Goal: Answer question/provide support

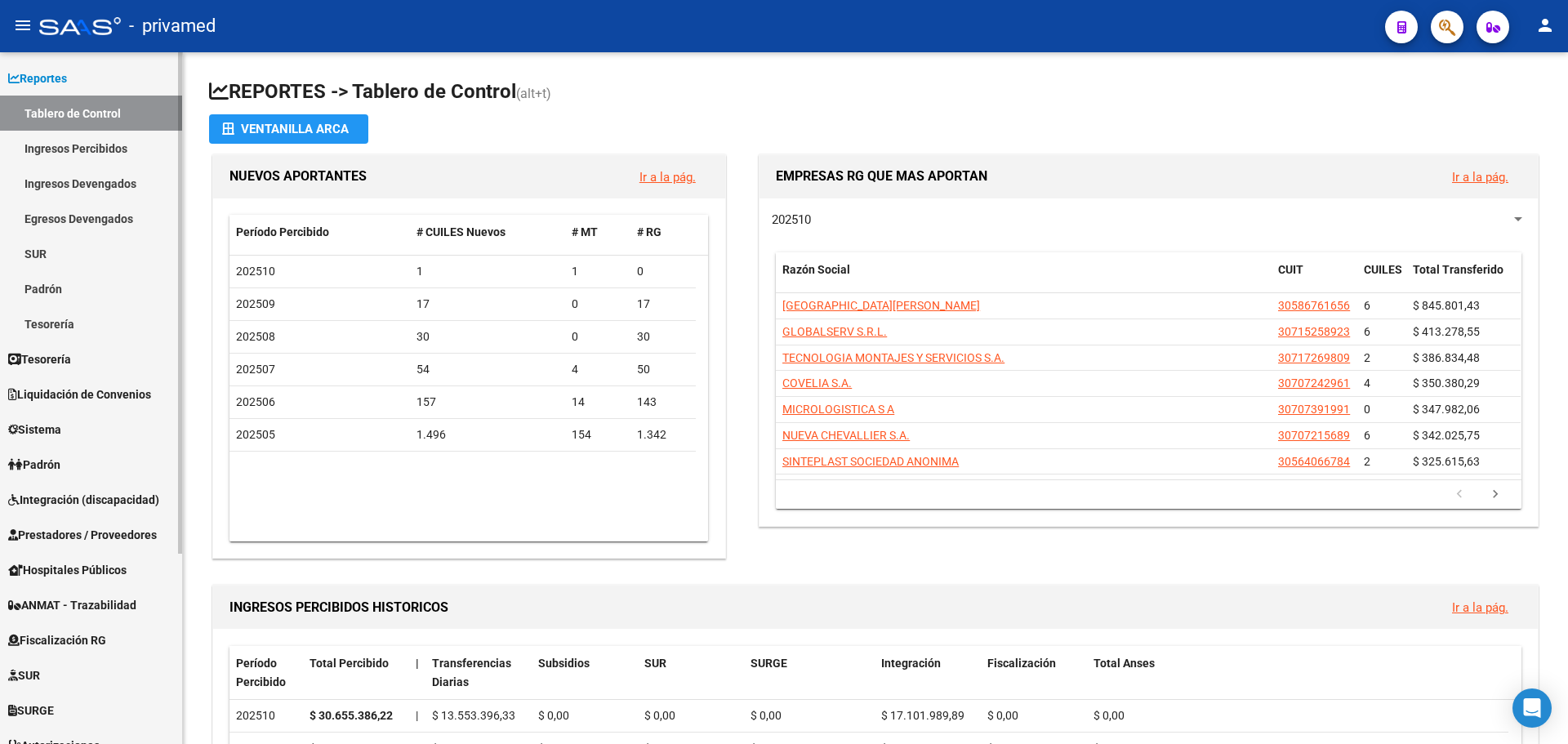
scroll to position [82, 0]
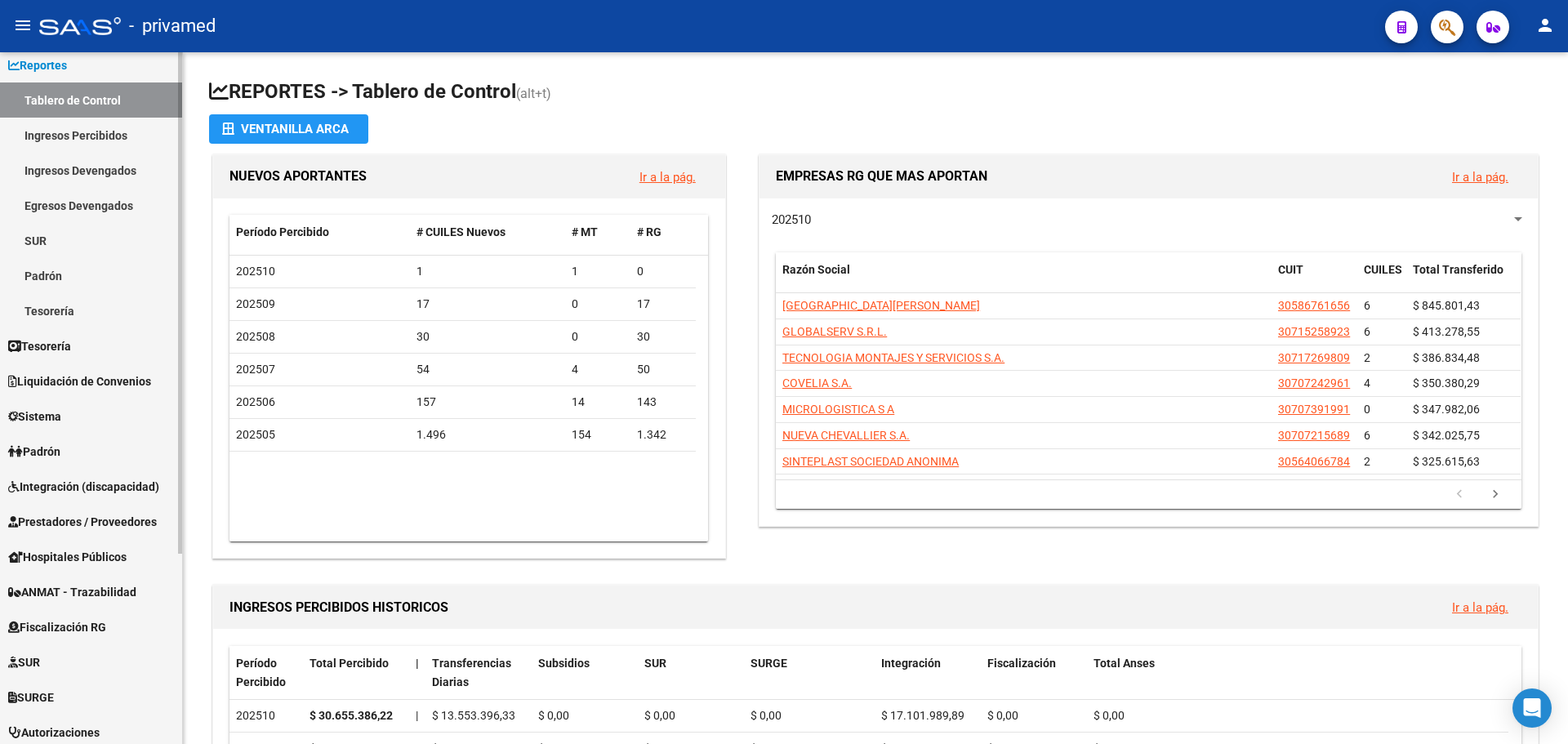
click at [69, 449] on link "Padrón" at bounding box center [90, 451] width 182 height 35
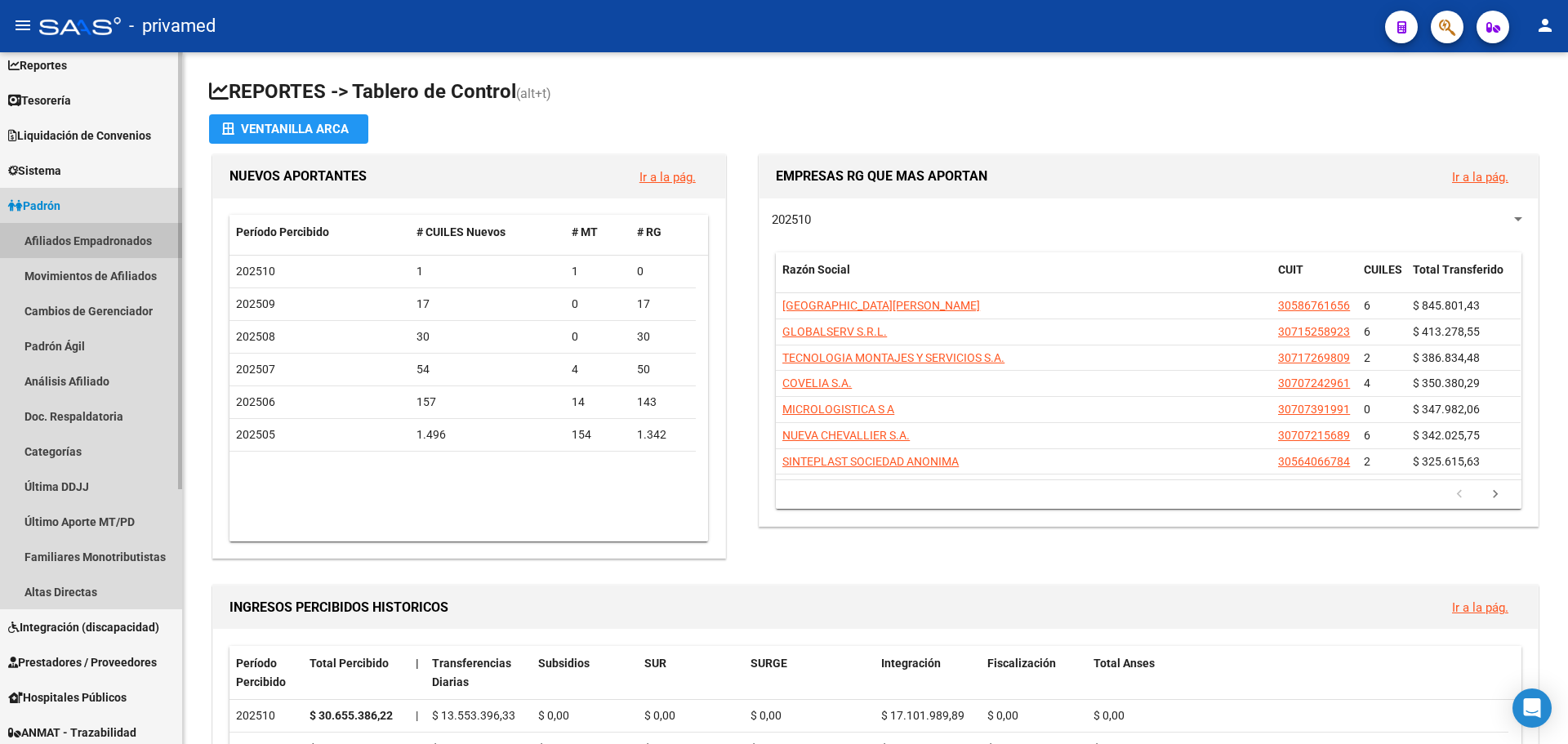
click at [101, 245] on link "Afiliados Empadronados" at bounding box center [90, 240] width 182 height 35
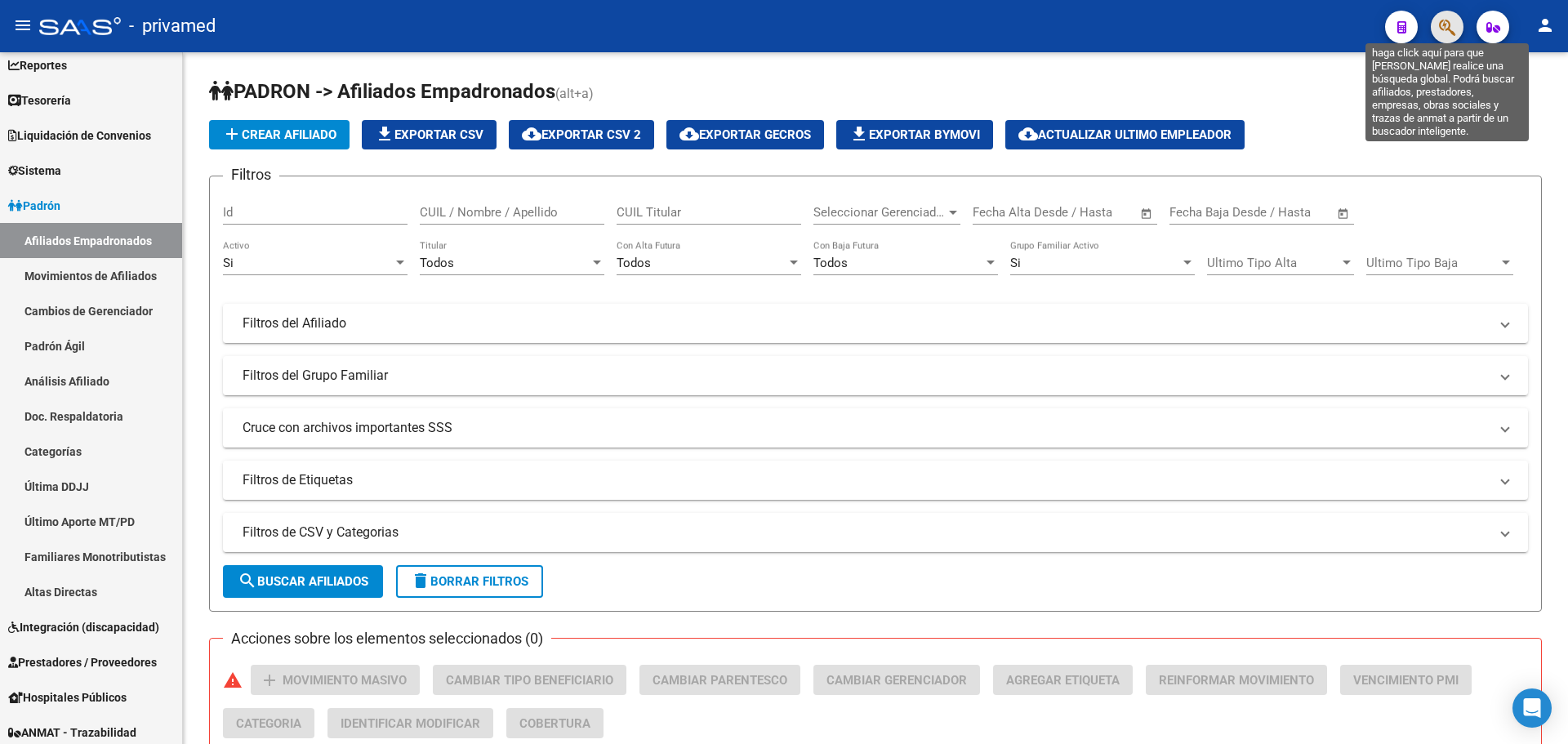
click at [1455, 29] on icon "button" at bounding box center [1446, 28] width 16 height 19
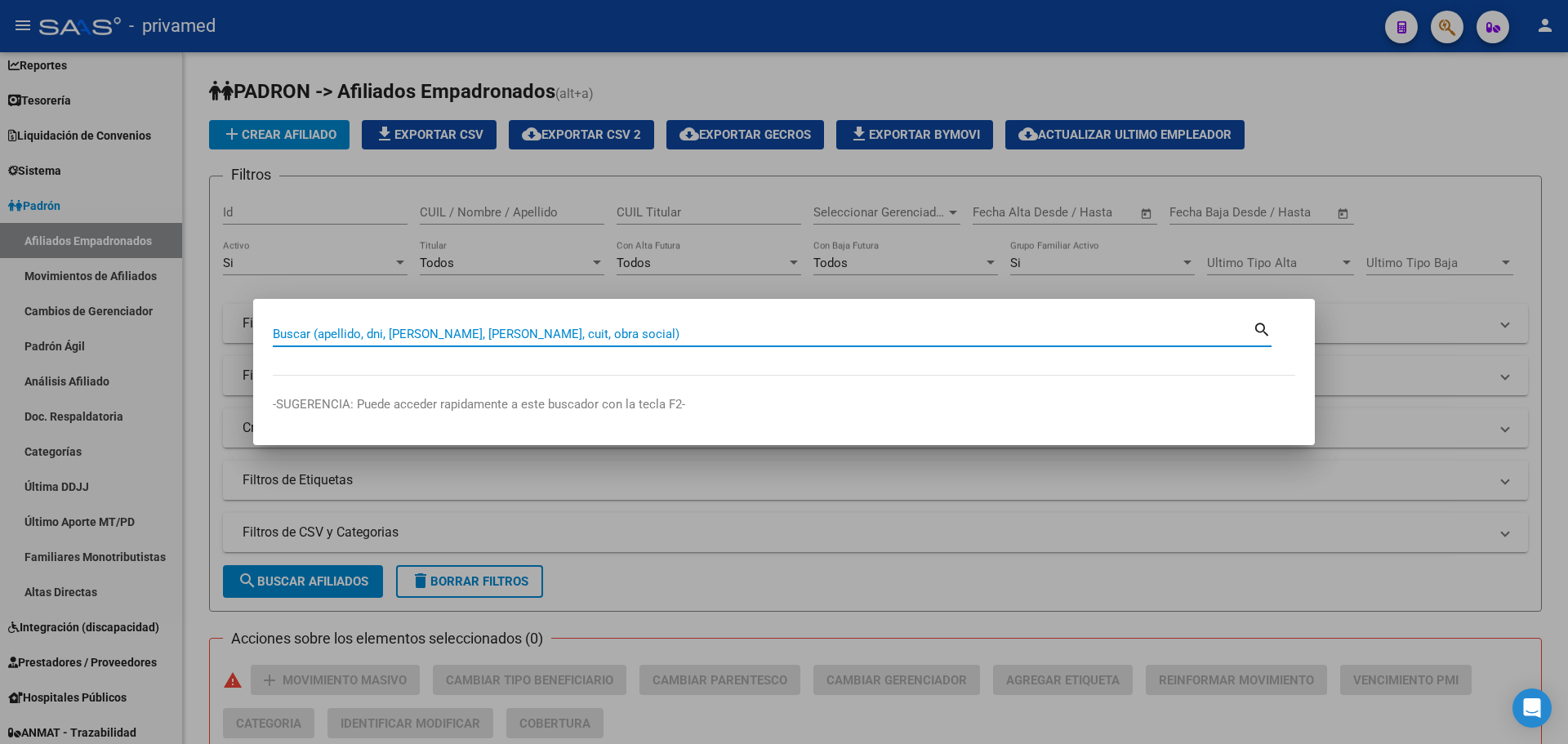
click at [484, 333] on input "Buscar (apellido, dni, [PERSON_NAME], [PERSON_NAME], cuit, obra social)" at bounding box center [763, 333] width 980 height 14
click at [412, 331] on input "Buscar (apellido, dni, [PERSON_NAME], [PERSON_NAME], cuit, obra social)" at bounding box center [763, 333] width 980 height 14
paste input "13697989"
type input "13697989"
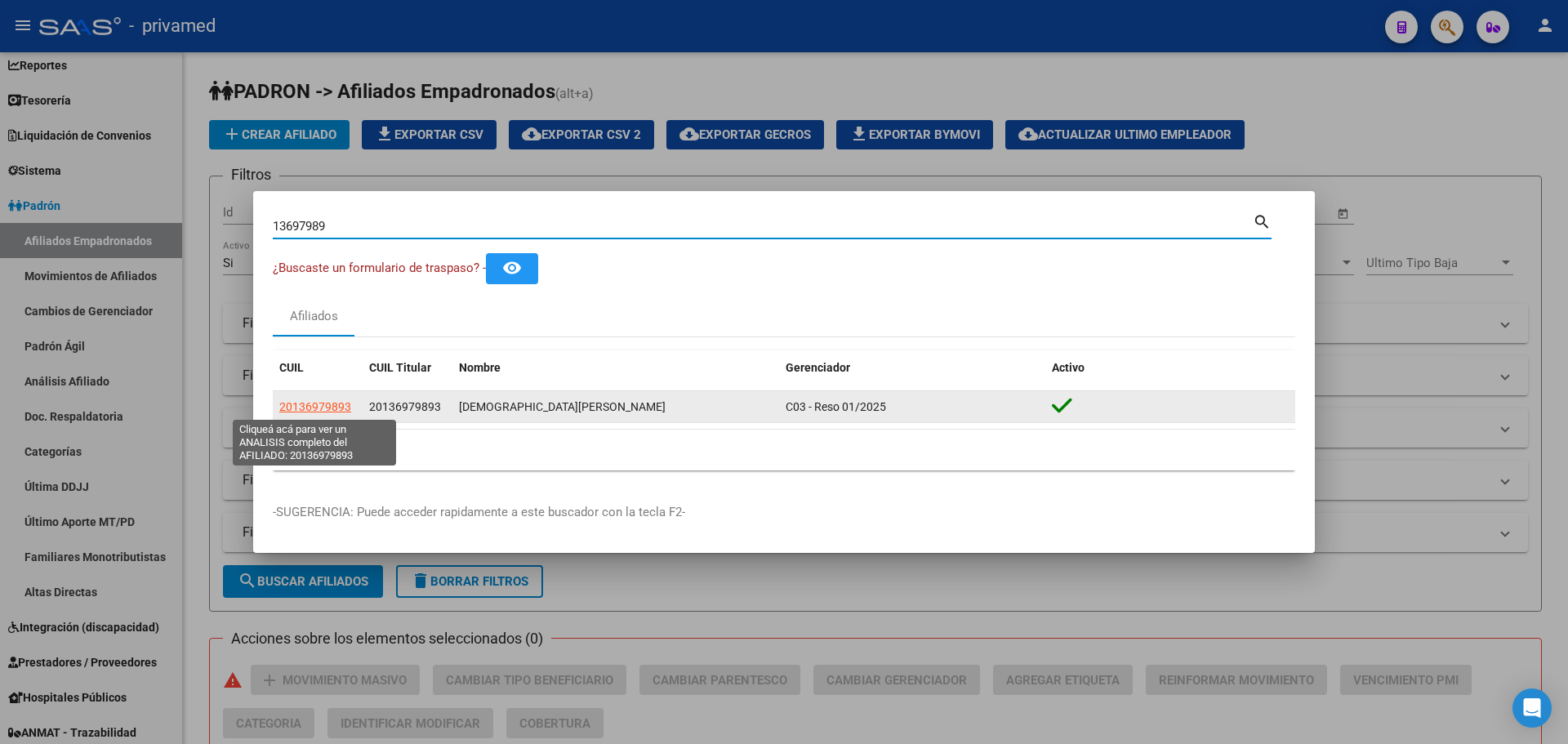
click at [318, 403] on span "20136979893" at bounding box center [316, 407] width 72 height 13
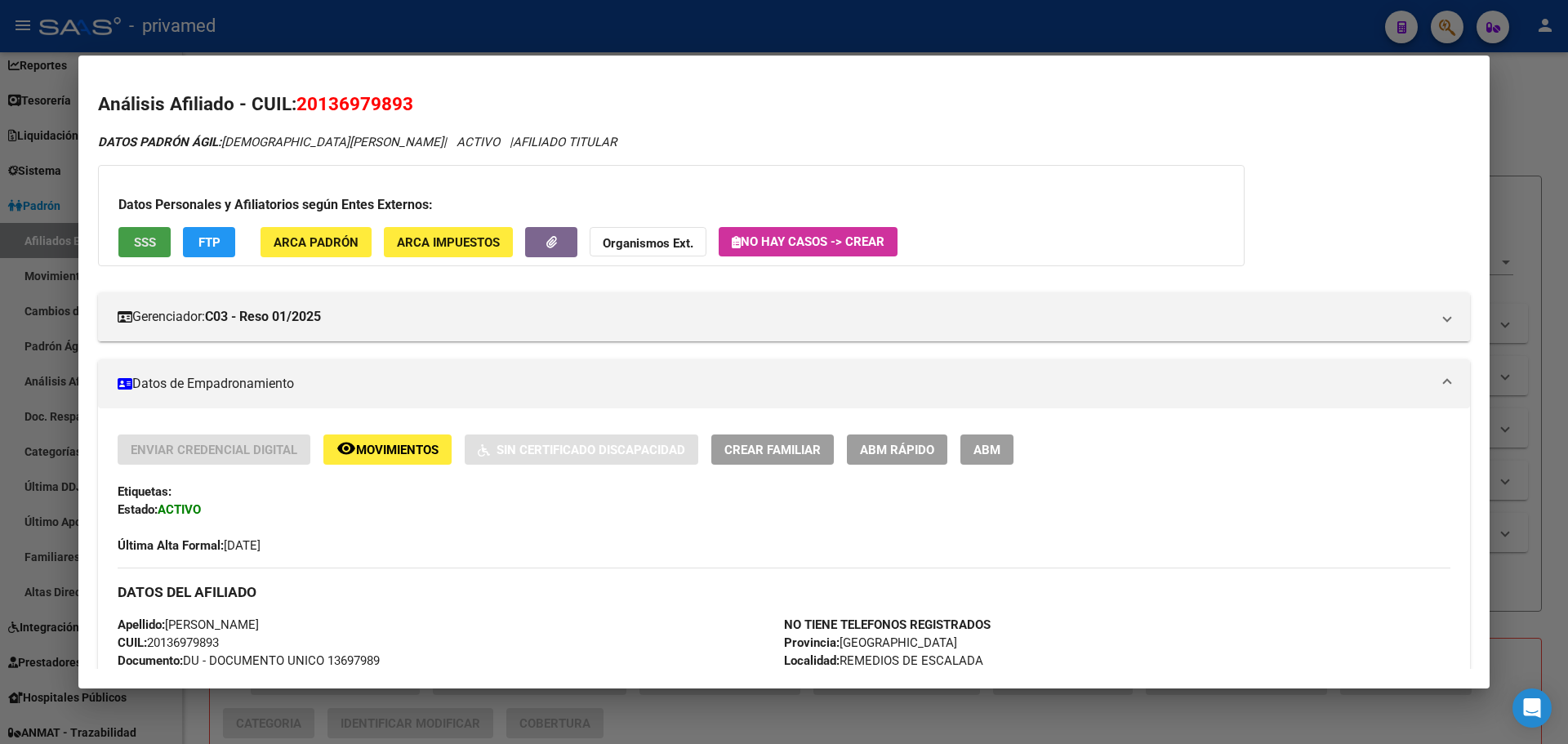
click at [145, 242] on span "SSS" at bounding box center [145, 242] width 22 height 14
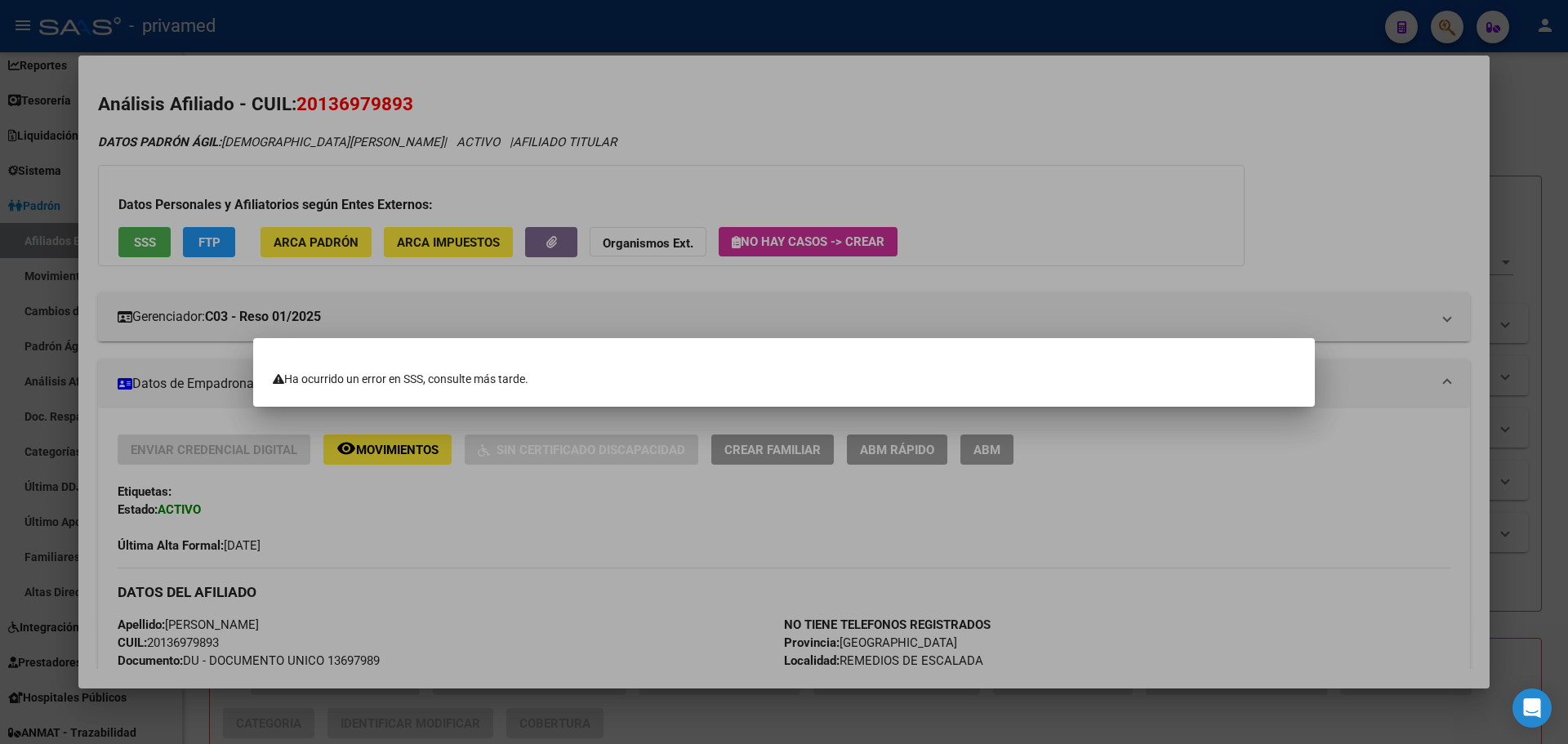
click at [317, 74] on div at bounding box center [784, 372] width 1568 height 744
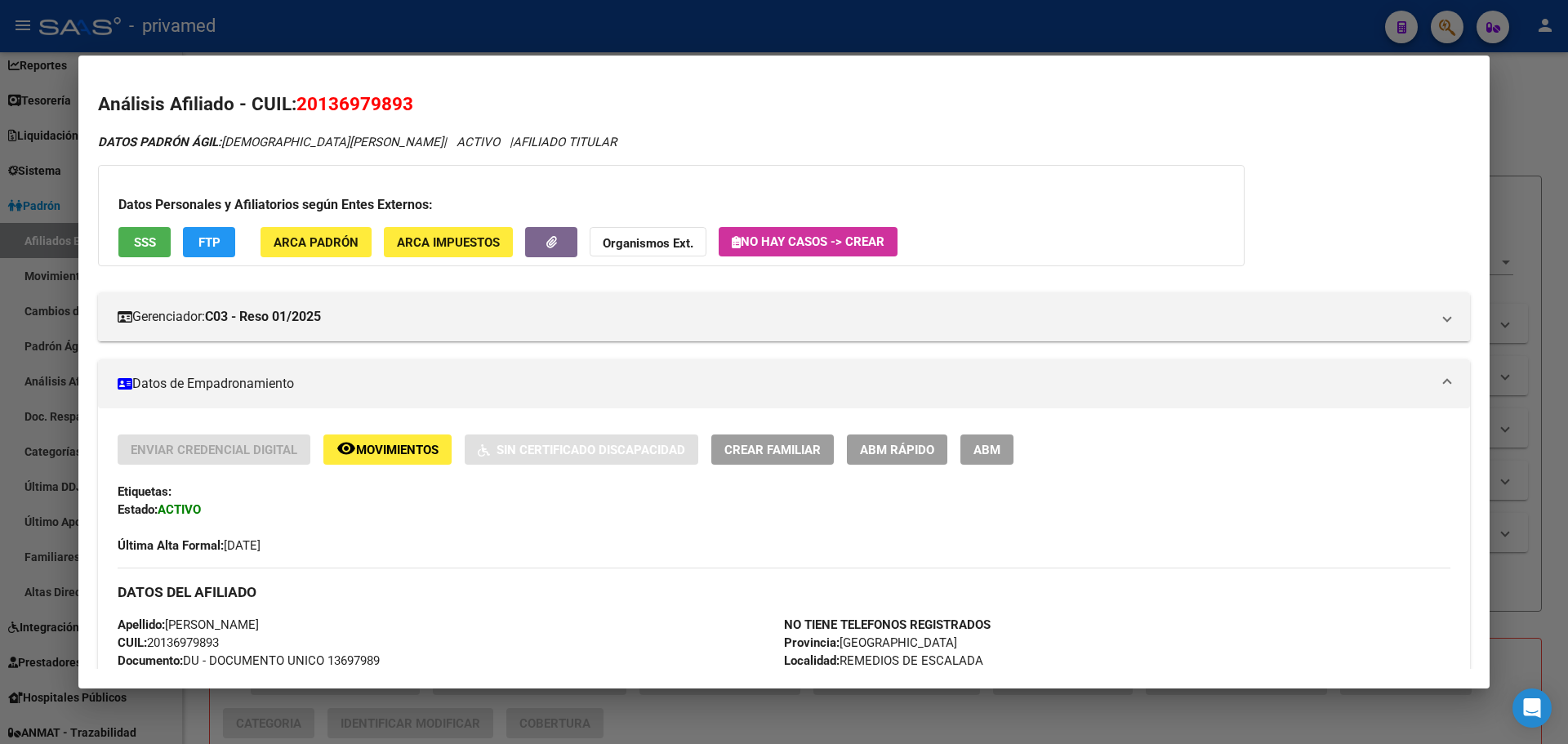
click at [147, 247] on span "SSS" at bounding box center [145, 242] width 22 height 14
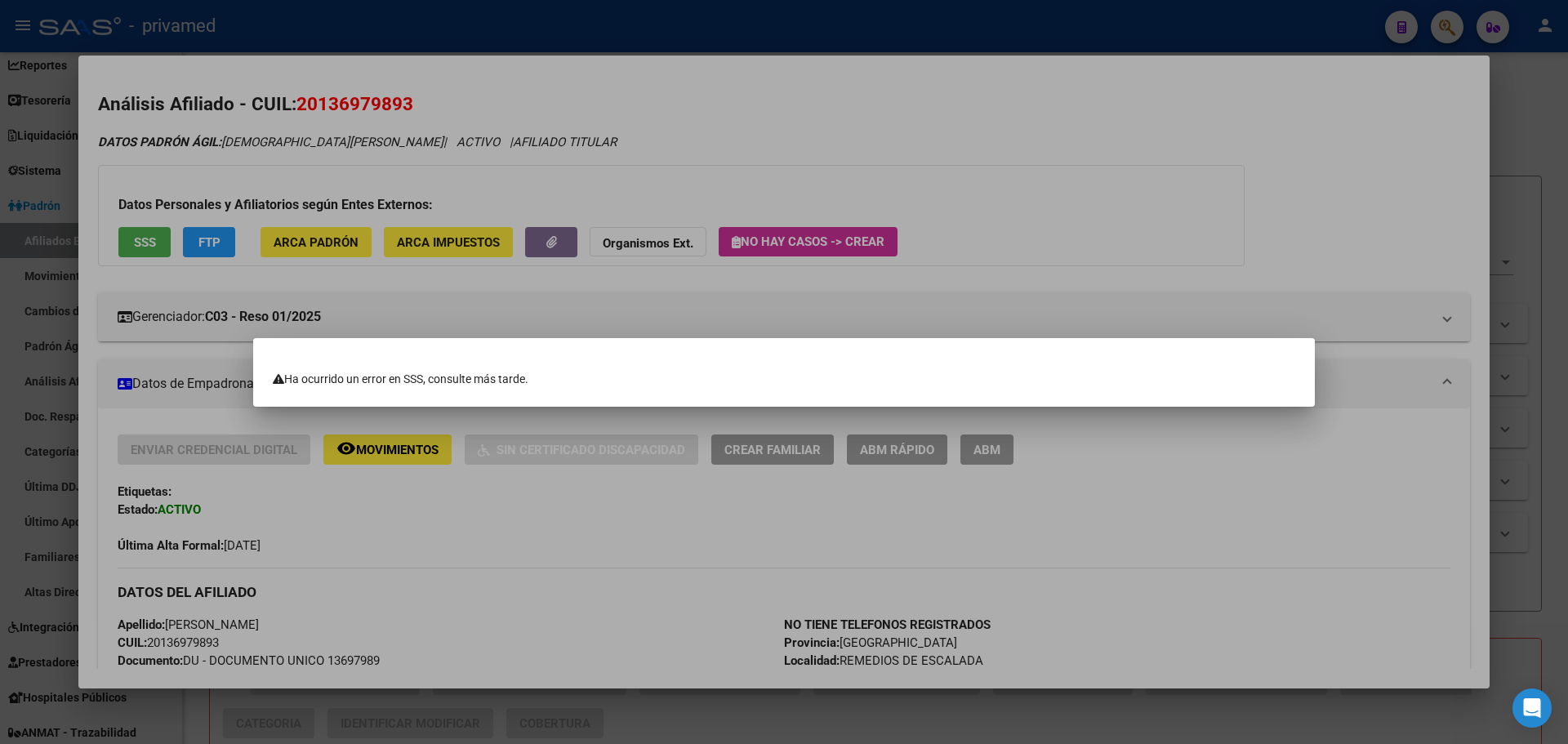
click at [578, 53] on div at bounding box center [784, 372] width 1568 height 744
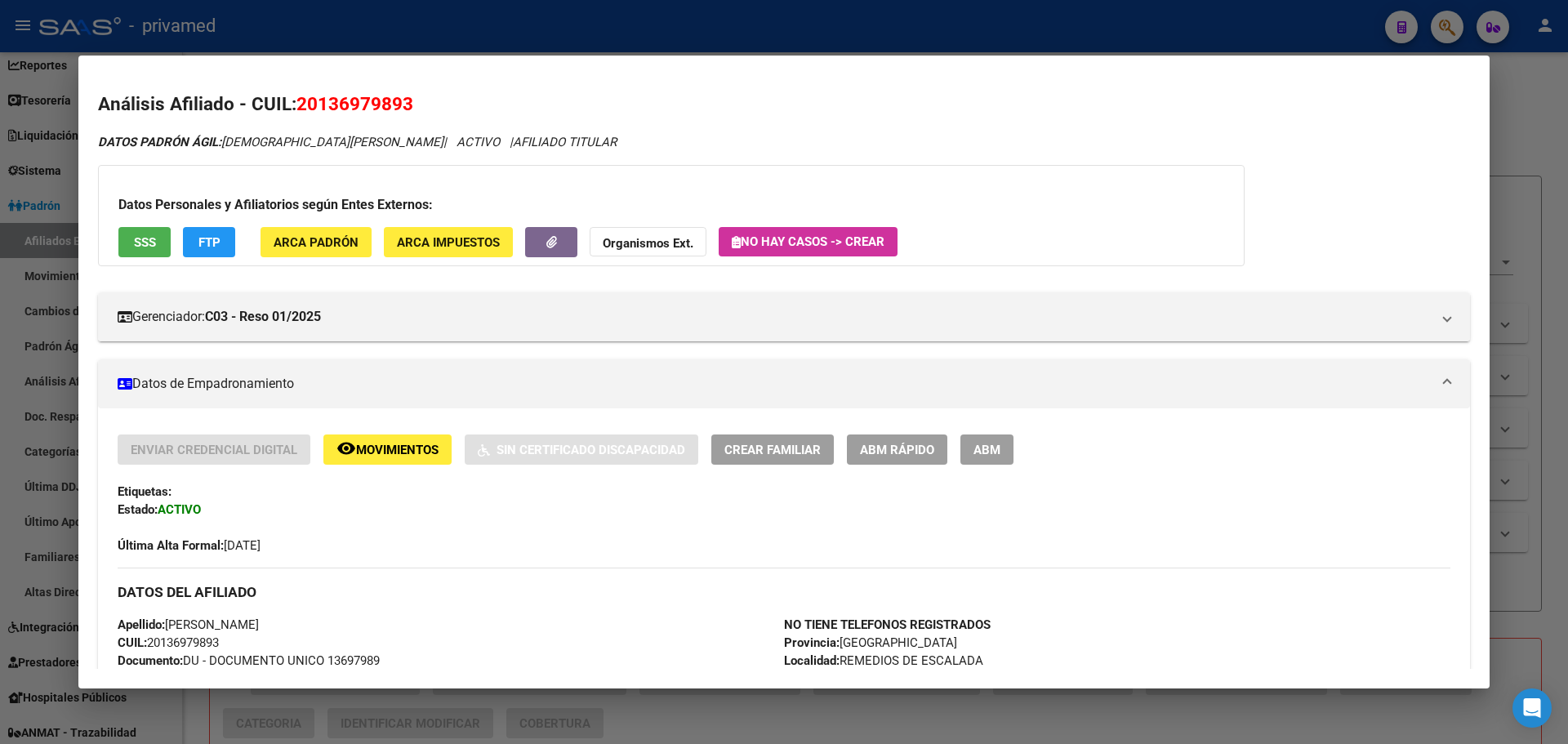
click at [566, 21] on div at bounding box center [784, 372] width 1568 height 744
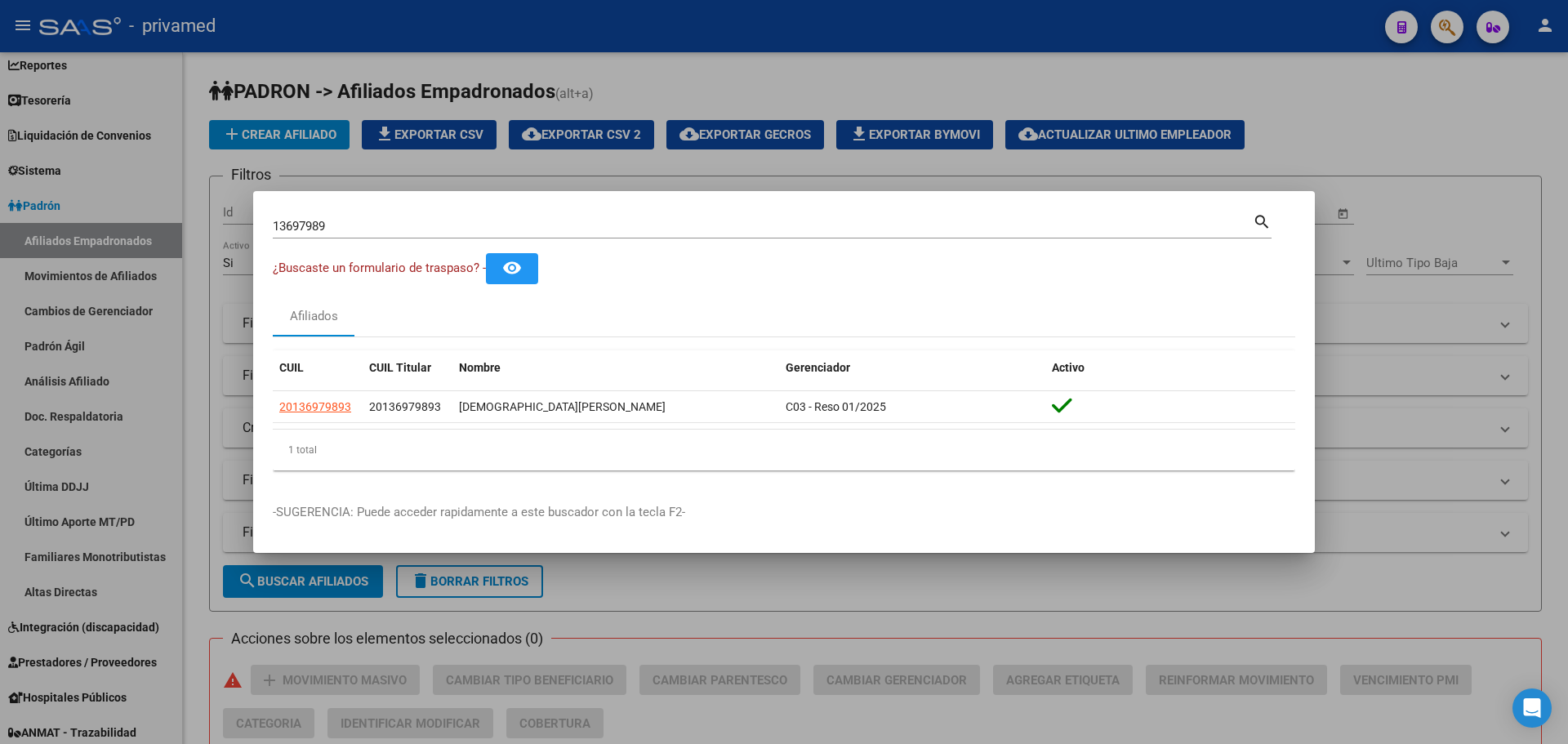
click at [844, 66] on div at bounding box center [784, 372] width 1568 height 744
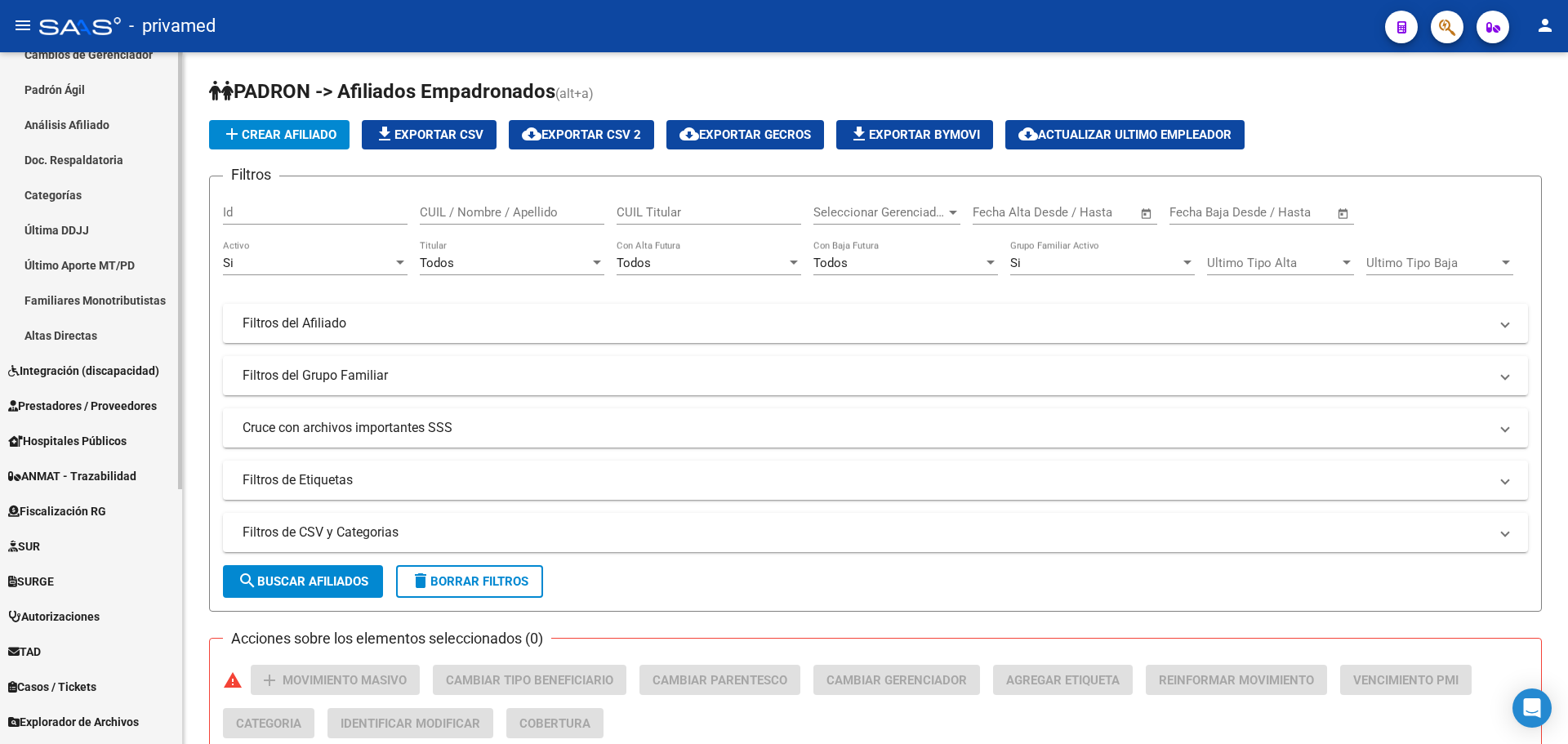
scroll to position [403, 0]
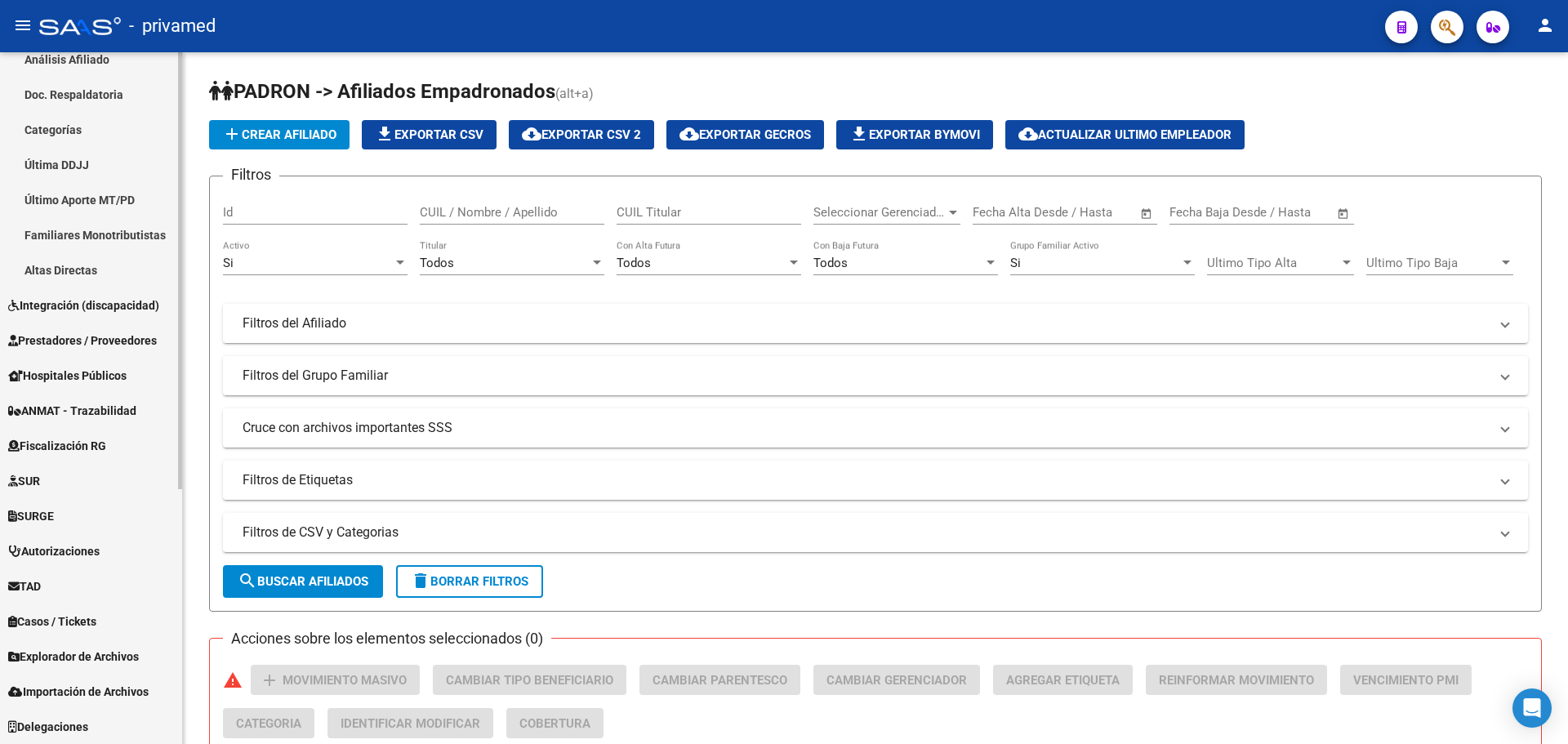
click at [92, 656] on span "Explorador de Archivos" at bounding box center [73, 656] width 130 height 18
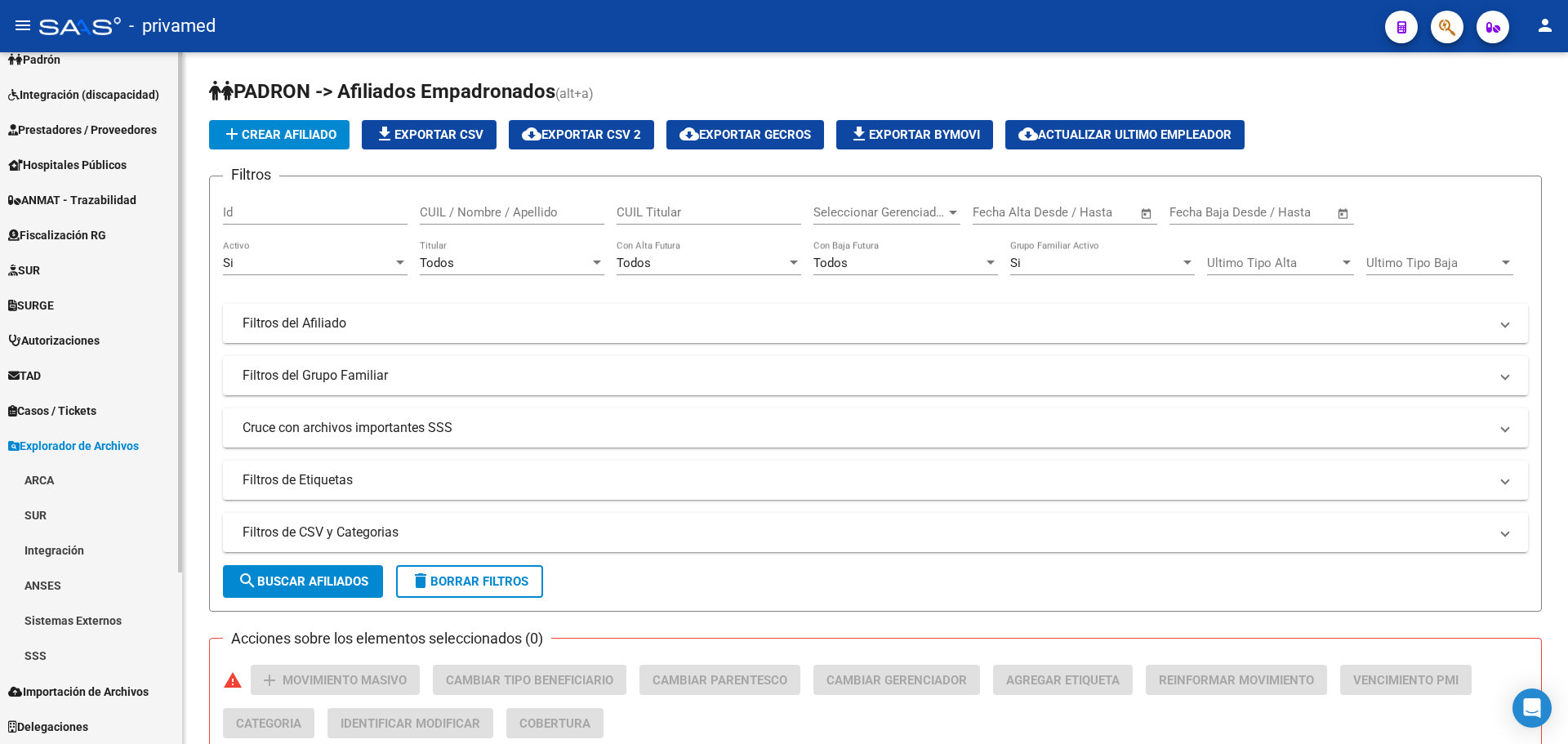
scroll to position [227, 0]
click at [56, 654] on link "SSS" at bounding box center [90, 656] width 182 height 35
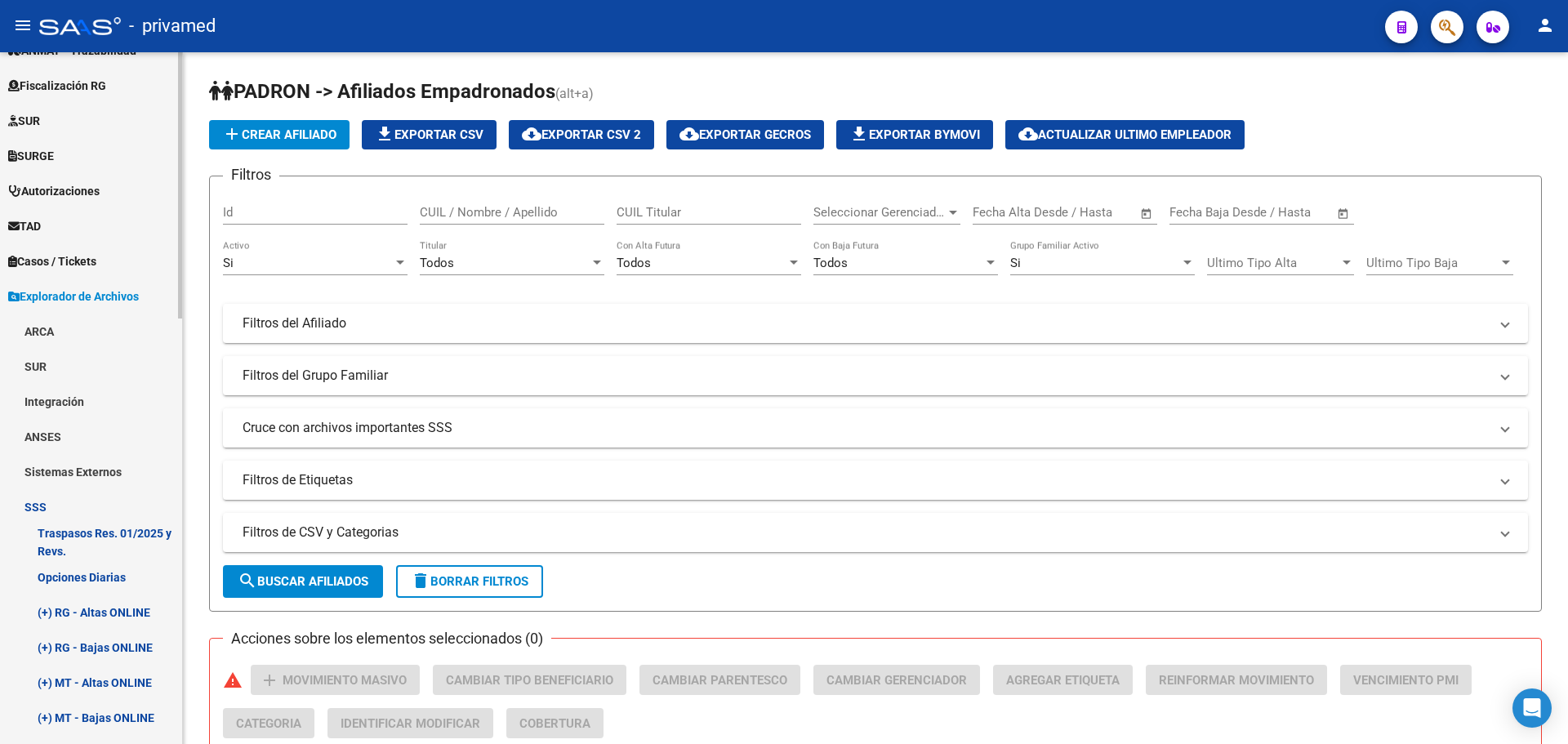
scroll to position [391, 0]
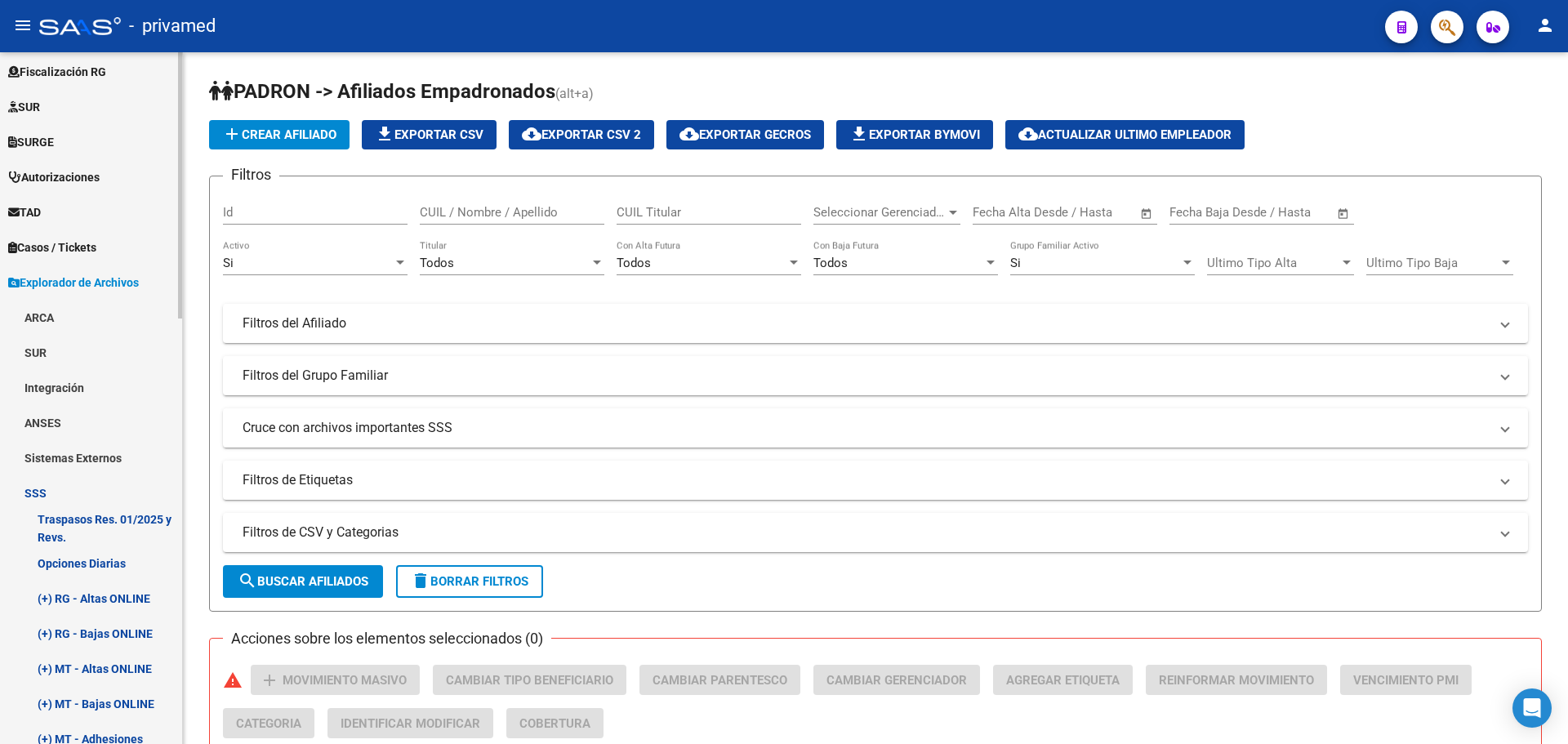
click at [121, 634] on link "(+) RG - Bajas ONLINE" at bounding box center [90, 633] width 182 height 35
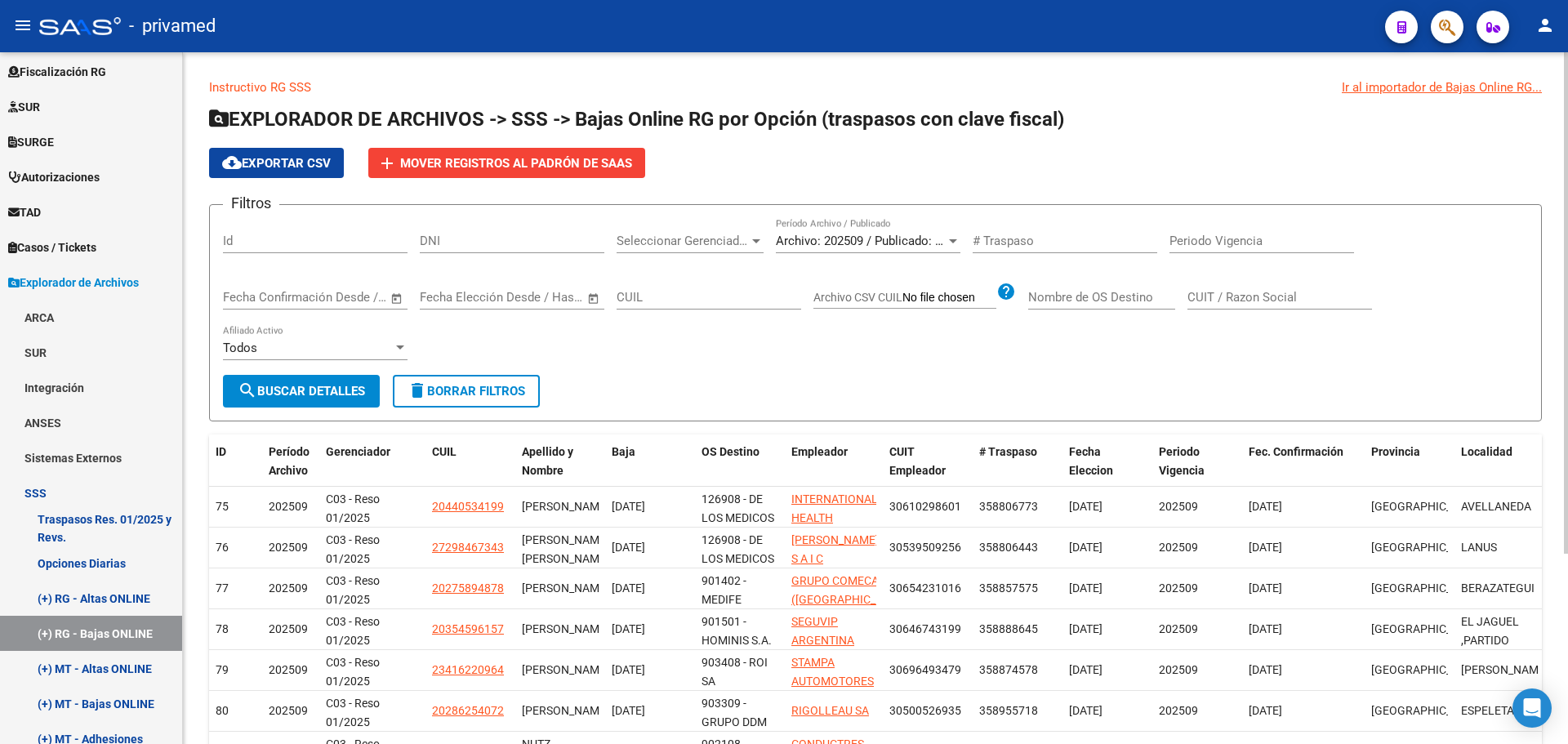
click at [304, 388] on span "search Buscar Detalles" at bounding box center [302, 390] width 127 height 14
click at [1530, 705] on icon "Open Intercom Messenger" at bounding box center [1532, 708] width 19 height 21
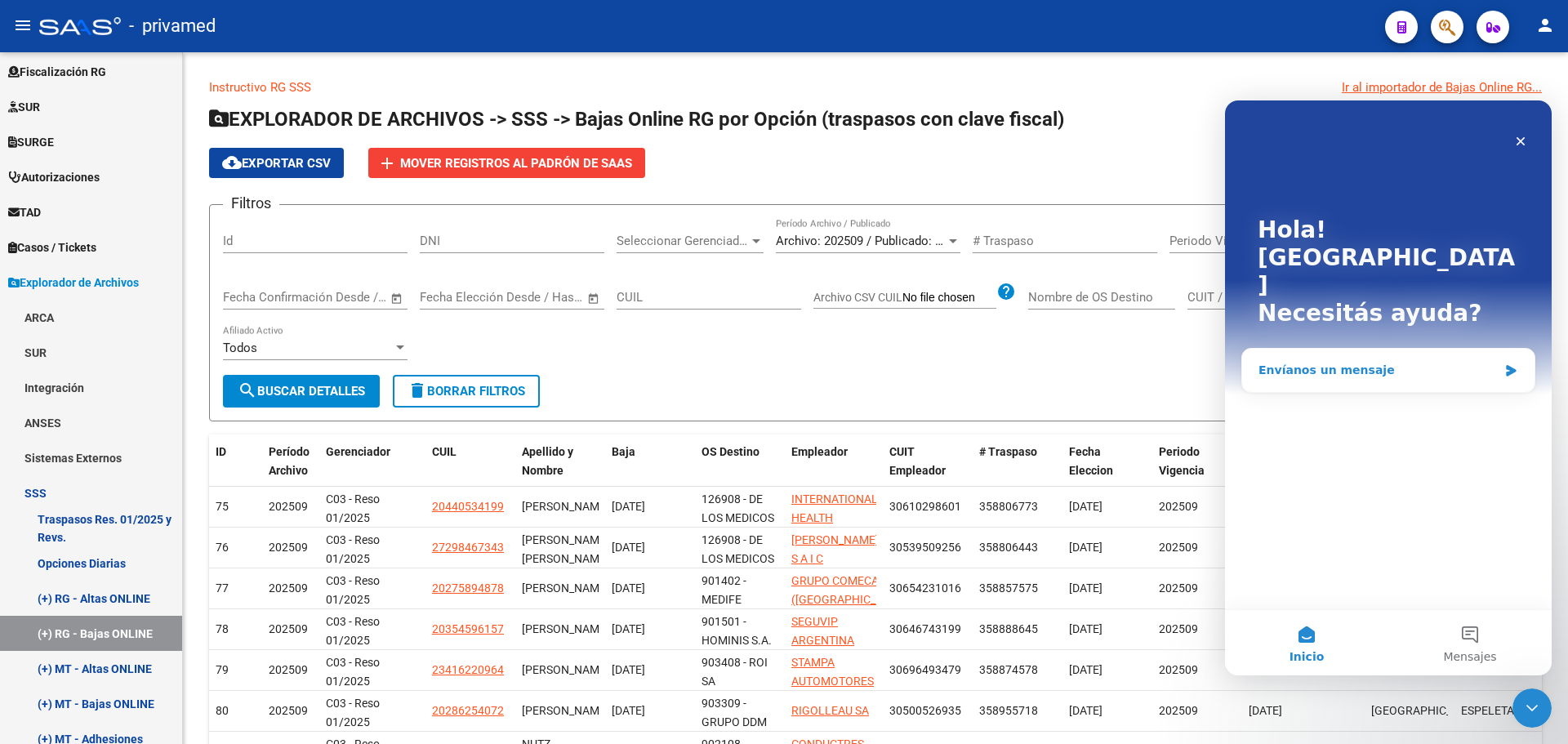
click at [1512, 365] on icon "Intercom Messenger" at bounding box center [1511, 371] width 10 height 11
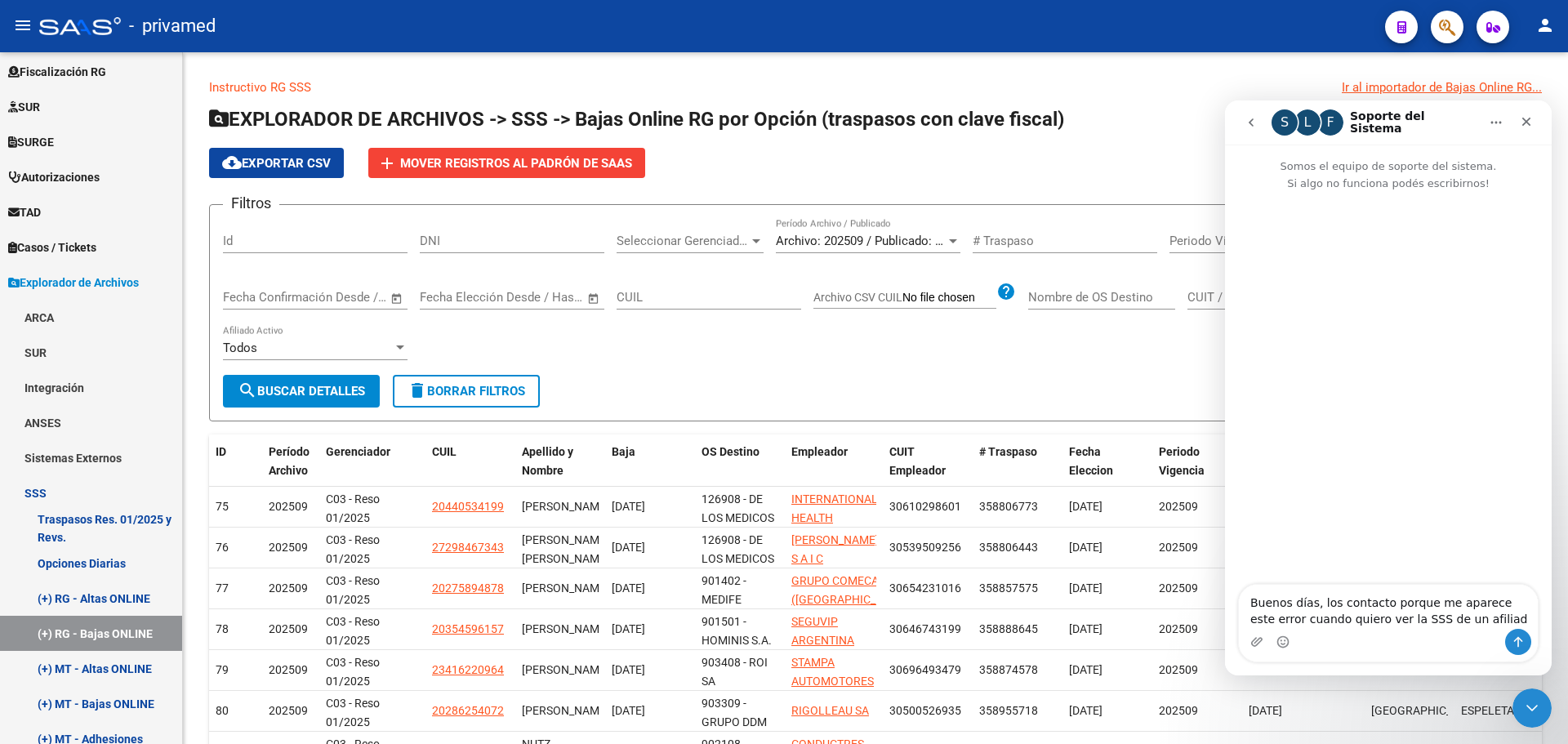
type textarea "Buenos días, los contacto porque me aparece este error cuando quiero ver la SSS…"
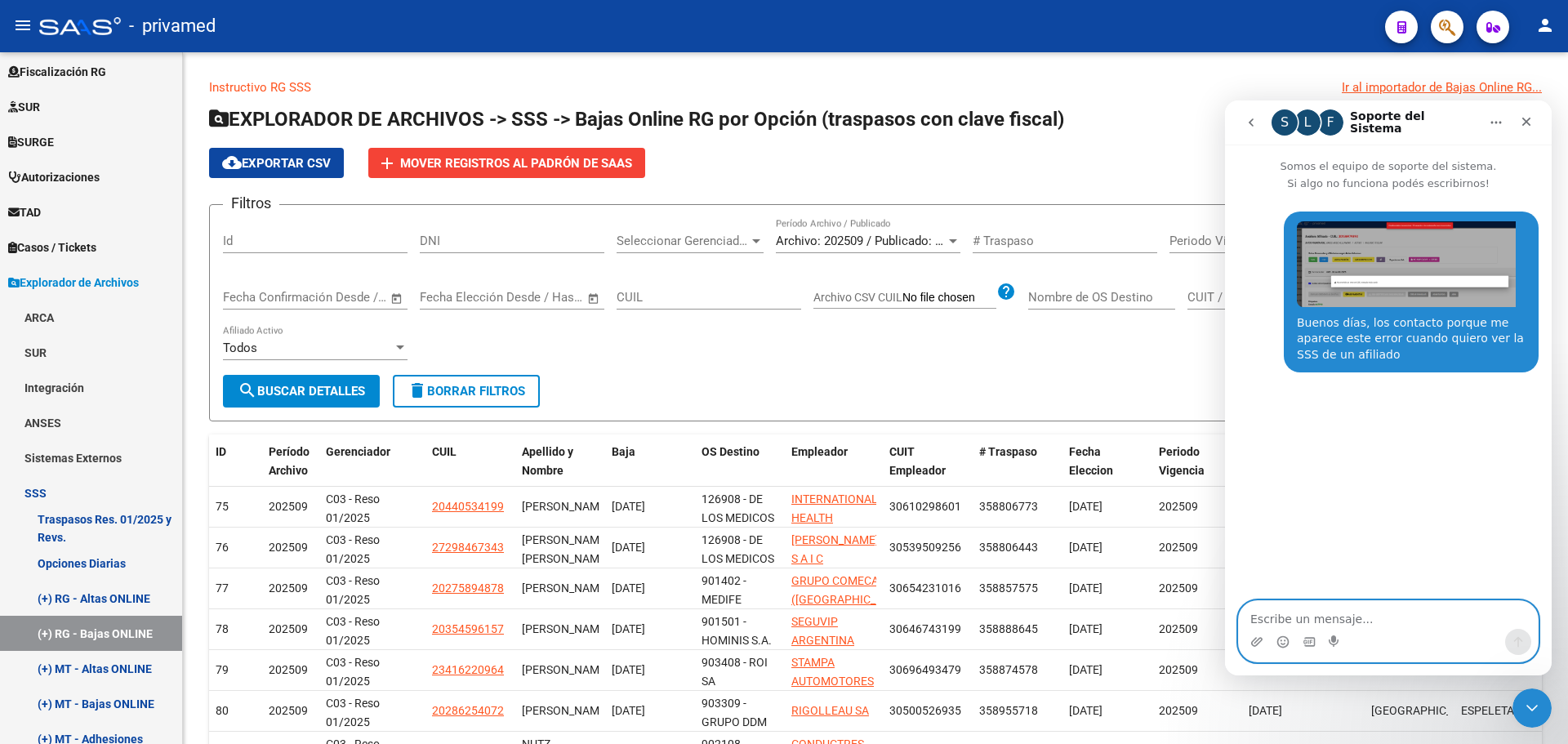
click at [1309, 614] on textarea "Escribe un mensaje..." at bounding box center [1388, 615] width 299 height 28
type textarea "M"
type textarea "si tiene"
click at [1225, 619] on html "S L F Soporte del Sistema Somos el equipo de soporte del sistema. Si algo no fu…" at bounding box center [1387, 388] width 326 height 575
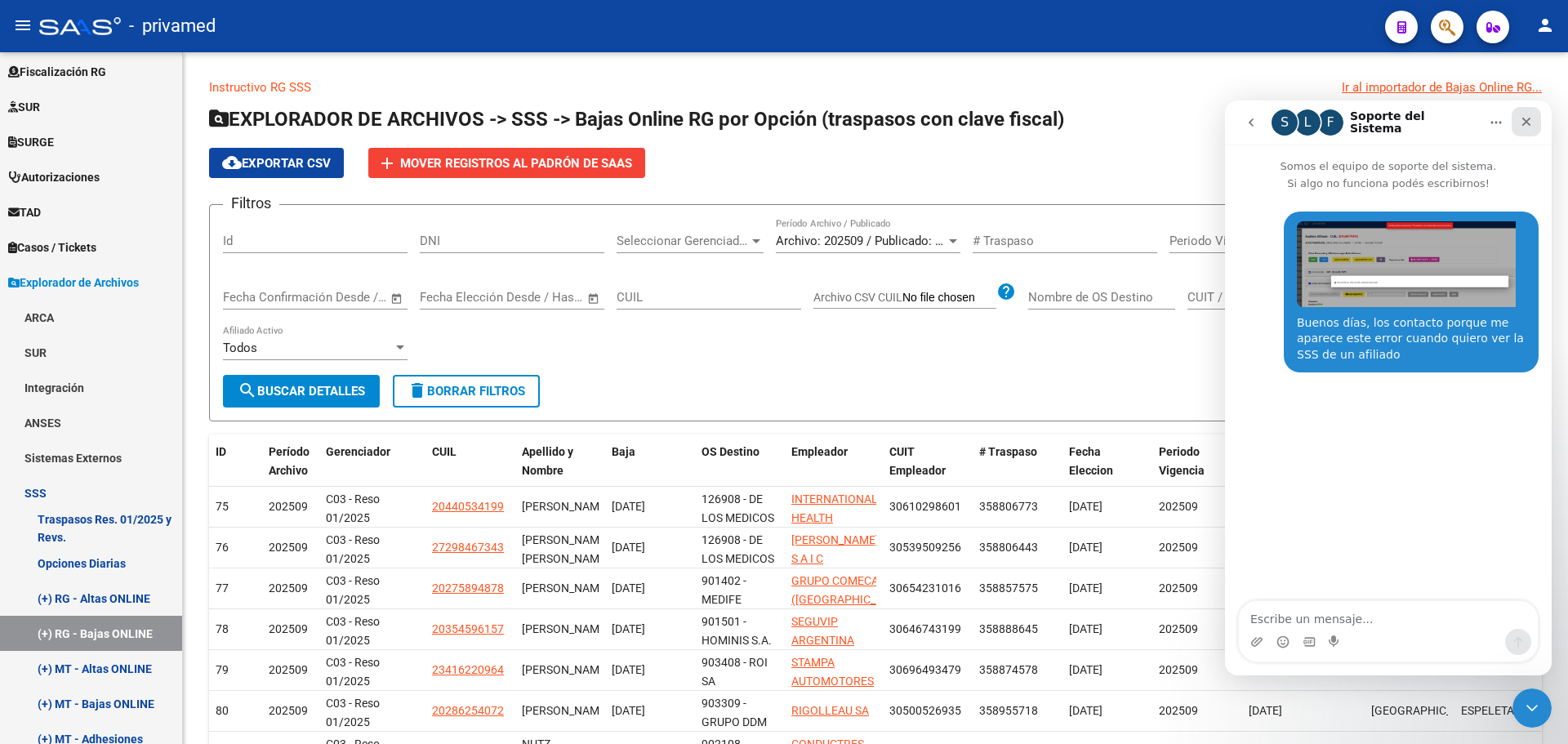
click at [1526, 118] on icon "Cerrar" at bounding box center [1526, 122] width 13 height 13
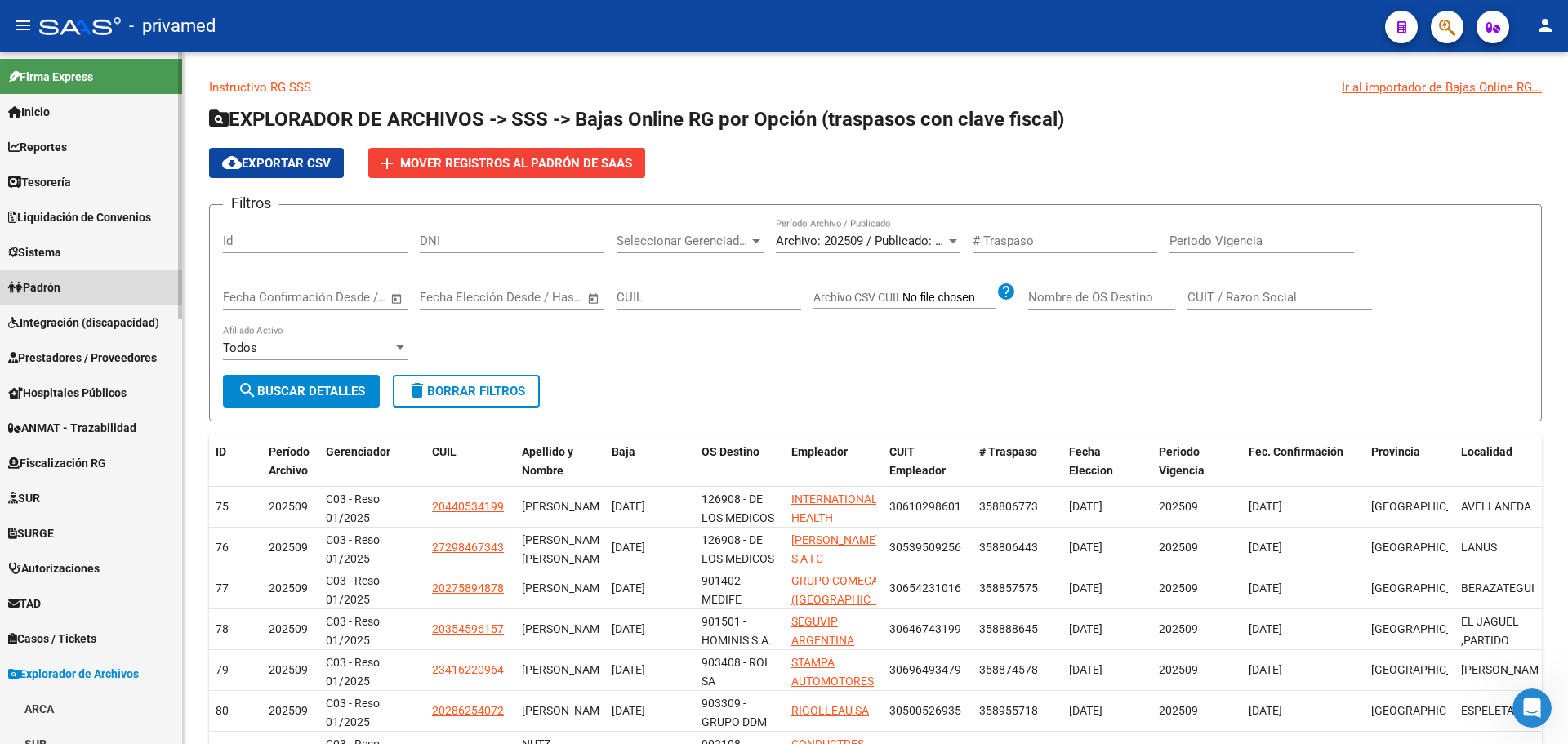
click at [89, 285] on link "Padrón" at bounding box center [90, 286] width 182 height 35
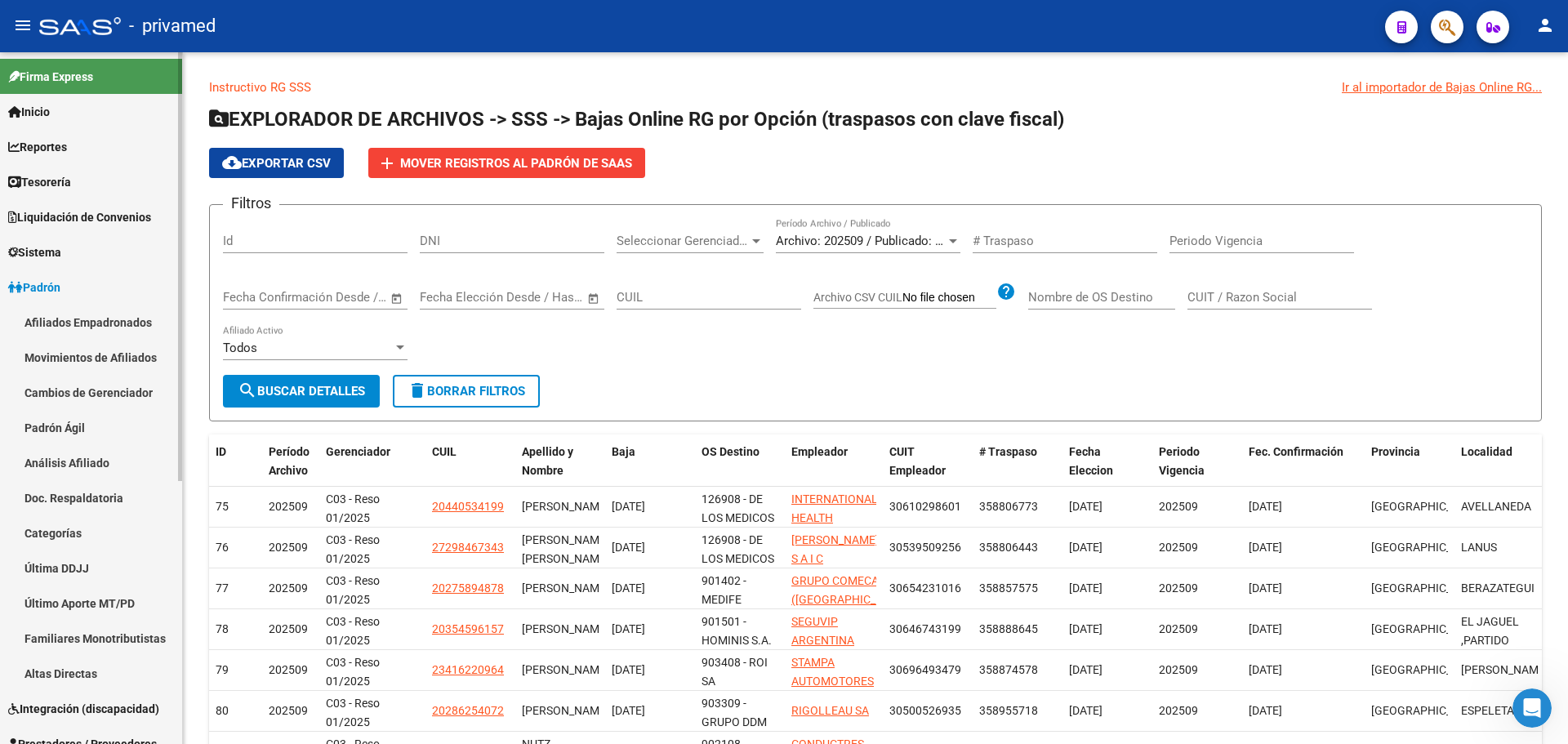
click at [94, 319] on link "Afiliados Empadronados" at bounding box center [90, 322] width 182 height 35
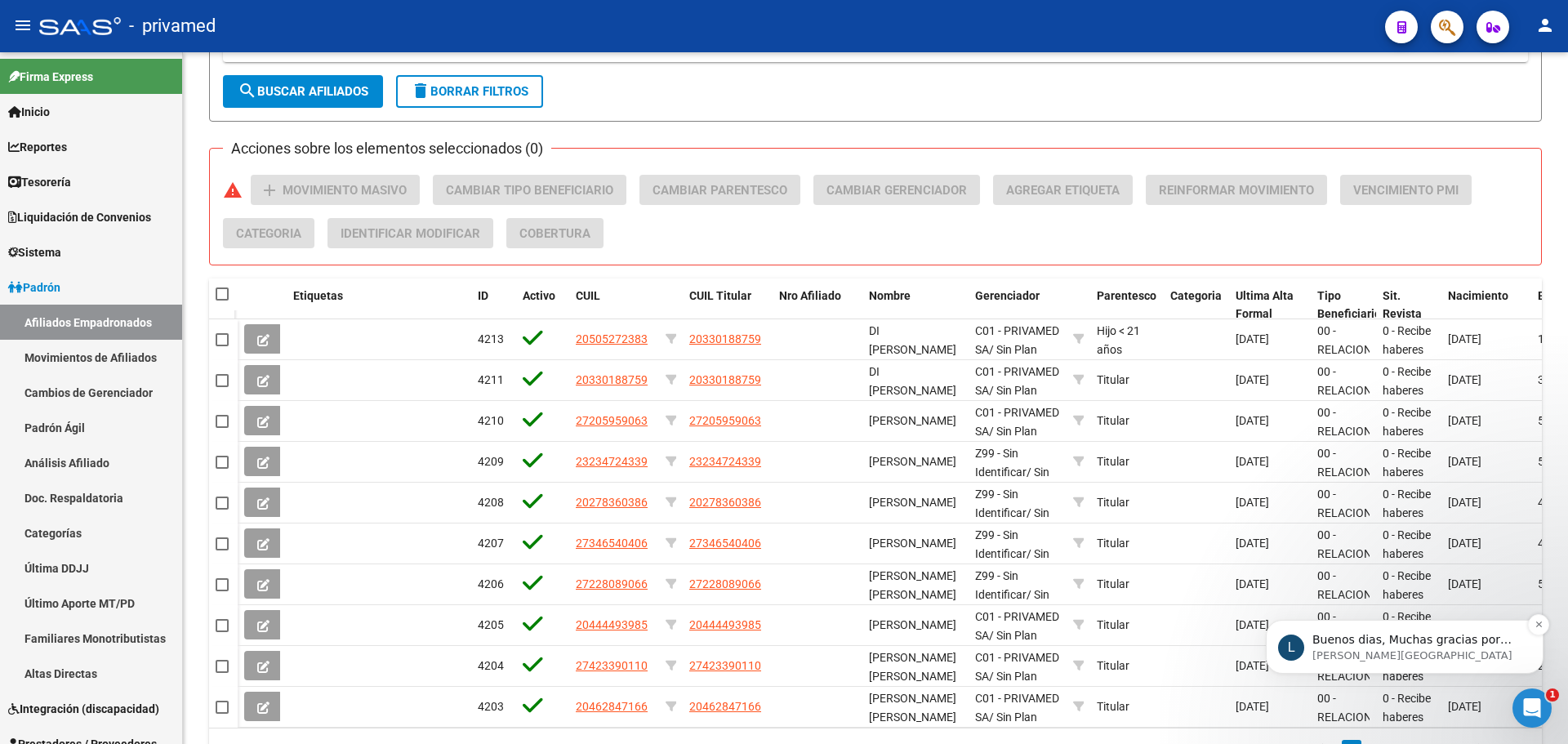
click at [1479, 654] on p "[PERSON_NAME][GEOGRAPHIC_DATA]" at bounding box center [1417, 655] width 210 height 14
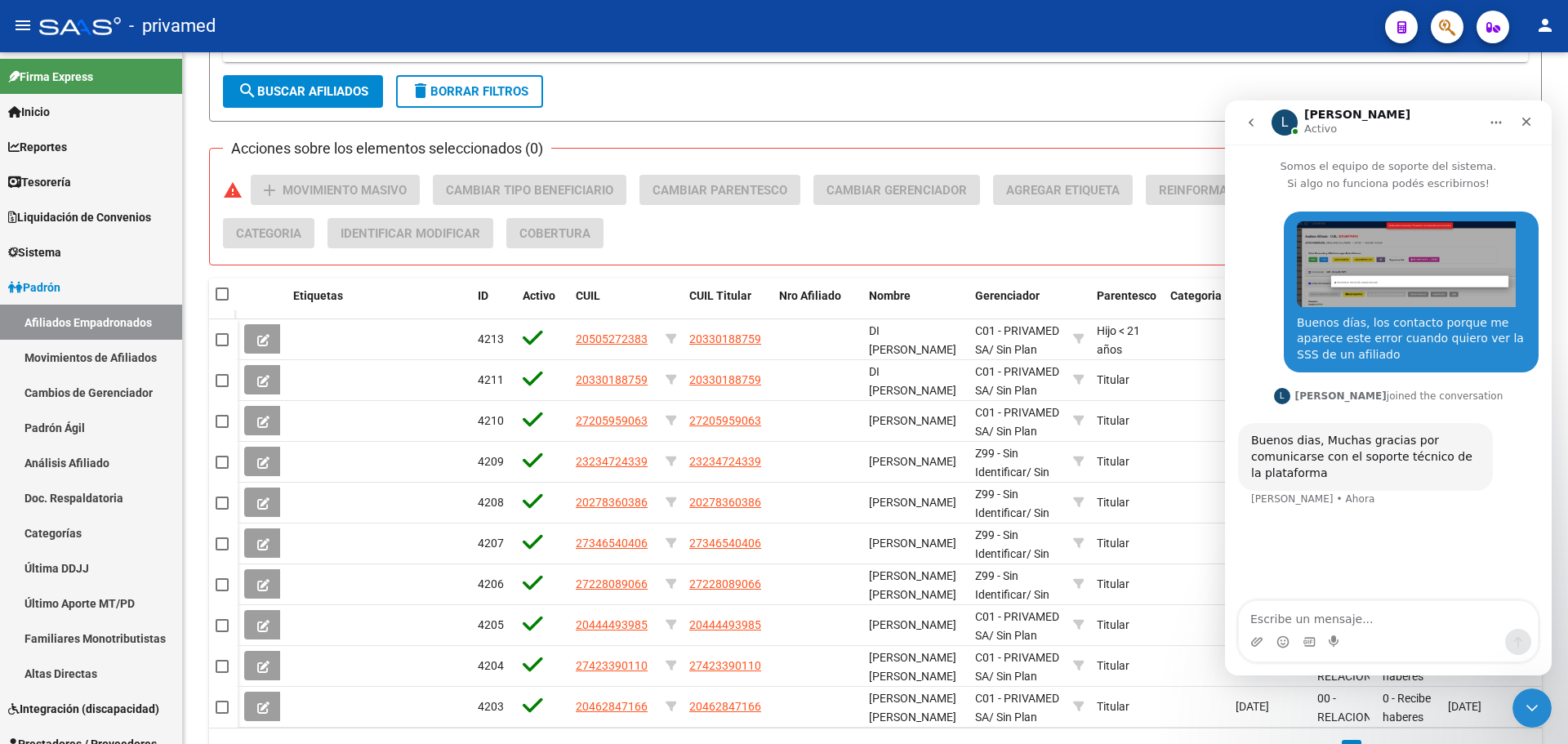
click at [1493, 118] on icon "Inicio" at bounding box center [1497, 123] width 13 height 13
click at [1254, 122] on icon "go back" at bounding box center [1251, 123] width 13 height 13
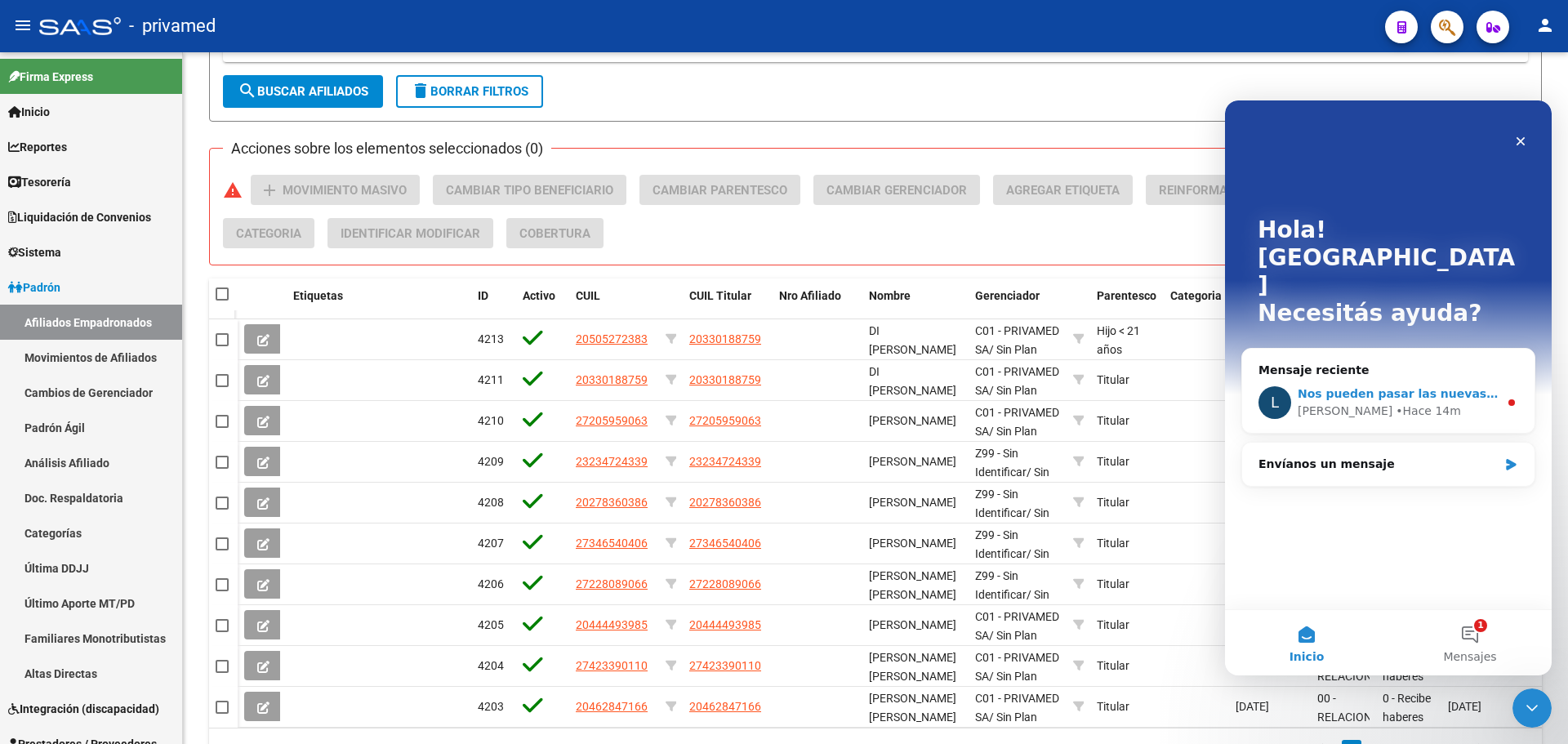
click at [1512, 400] on circle "Intercom Messenger" at bounding box center [1511, 402] width 7 height 7
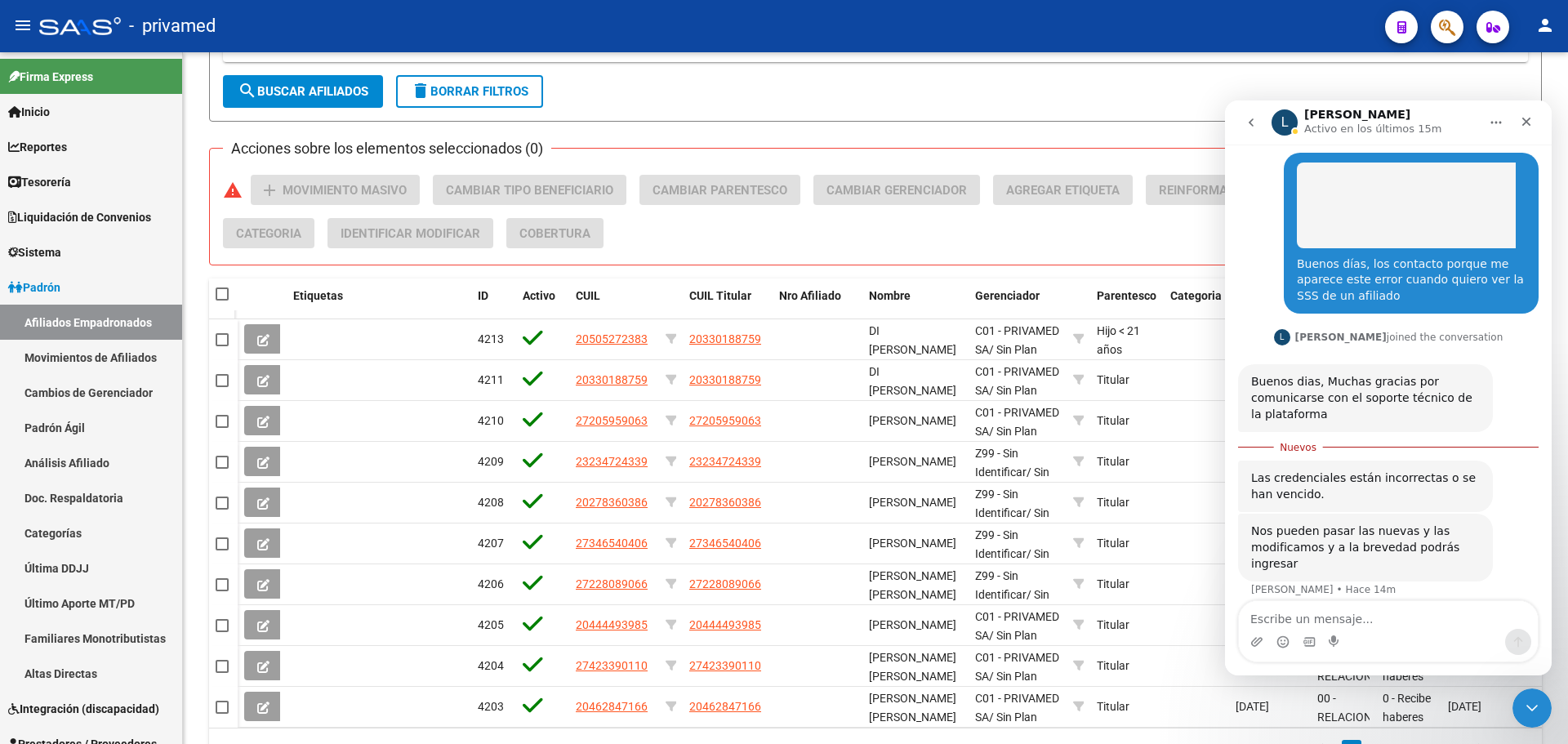
scroll to position [58, 0]
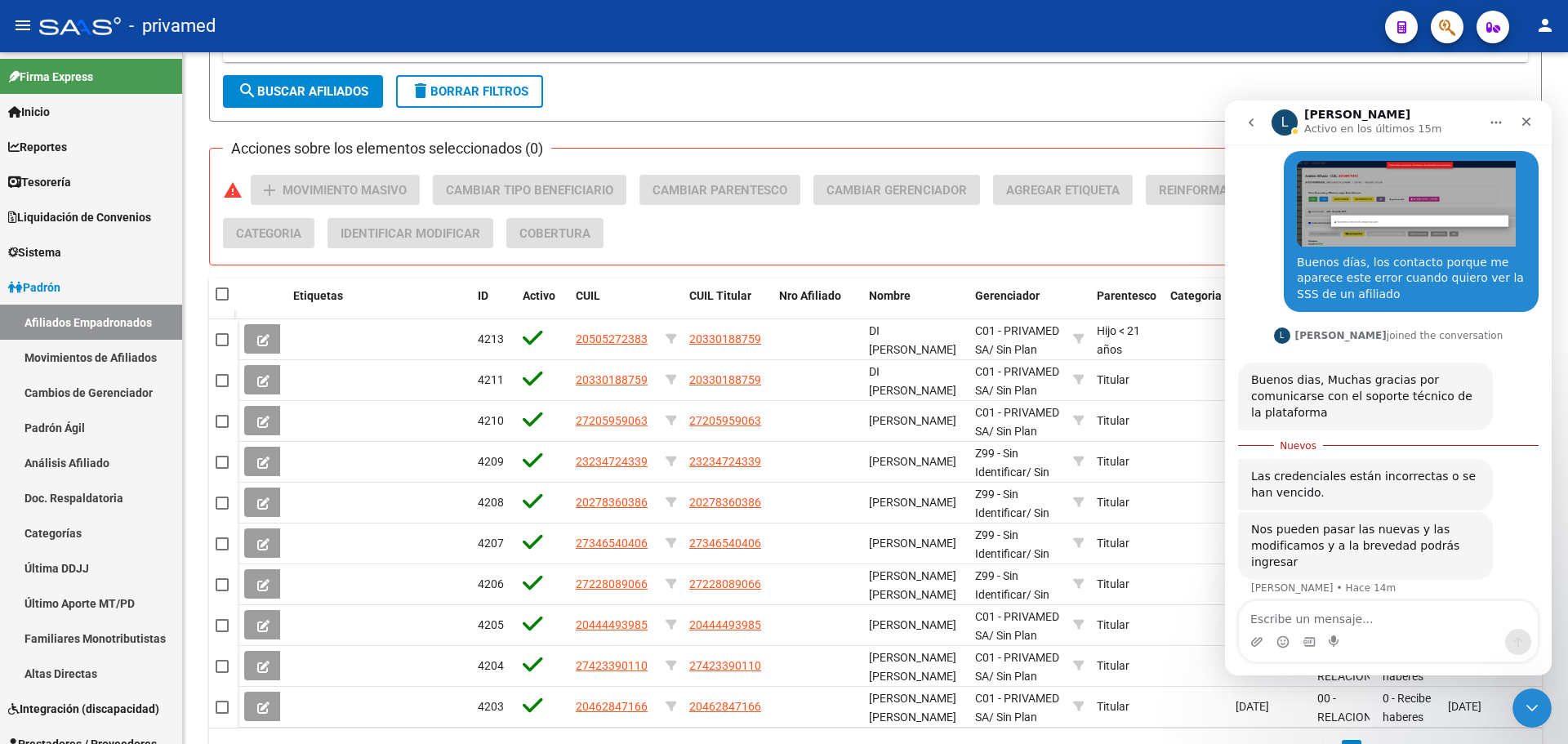
click at [1311, 612] on textarea "Escribe un mensaje..." at bounding box center [1388, 615] width 299 height 28
click at [1409, 622] on textarea "No cambiamos ninguna clave... De donde puedo" at bounding box center [1388, 615] width 299 height 28
click at [1495, 619] on textarea "No cambiamos ninguna clave... De donde puedo" at bounding box center [1388, 615] width 299 height 28
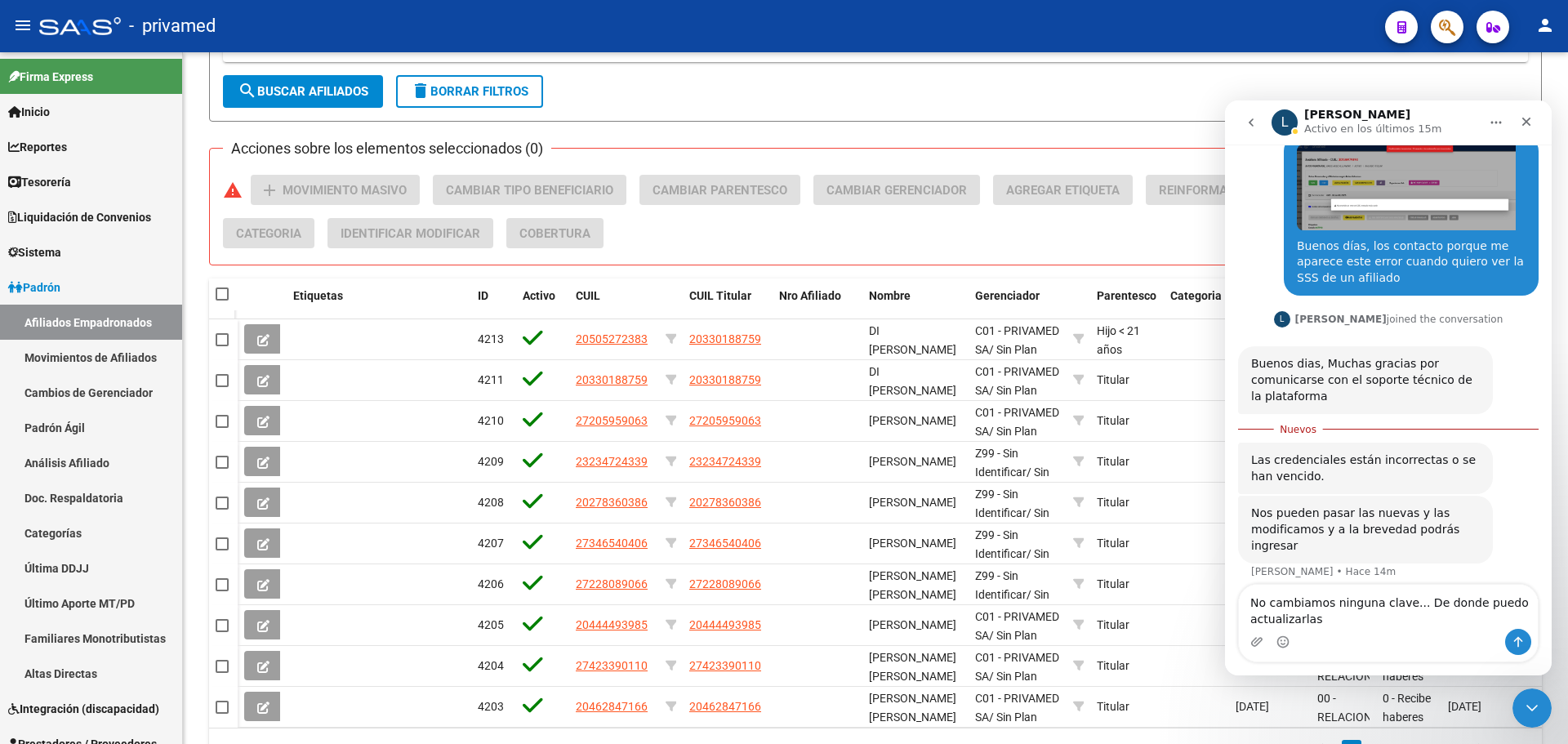
type textarea "No cambiamos ninguna clave... De donde puedo actualizarlas?"
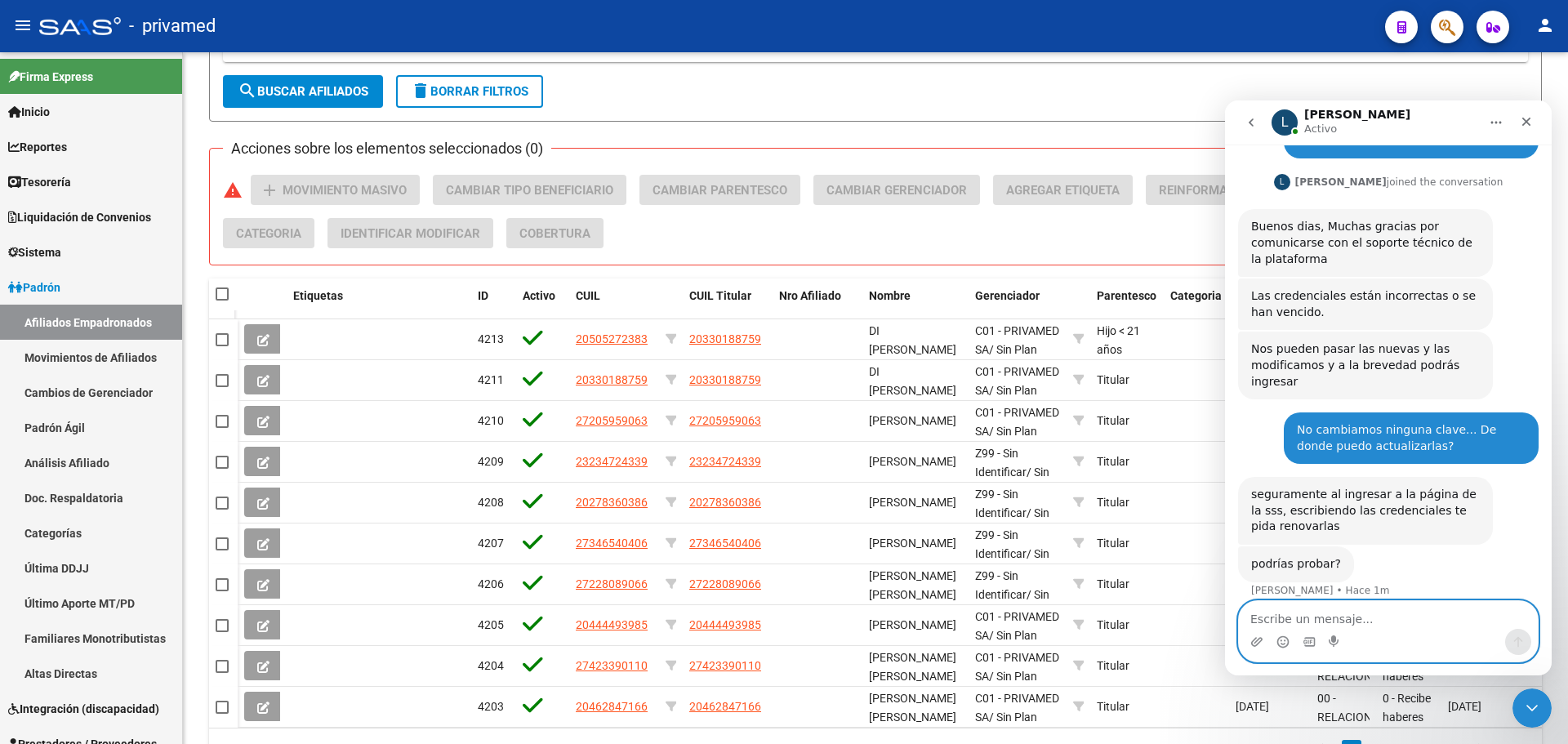
scroll to position [213, 0]
click at [1312, 618] on textarea "Escribe un mensaje..." at bounding box center [1388, 615] width 299 height 28
type textarea "Ahí me fijo y te aviso"
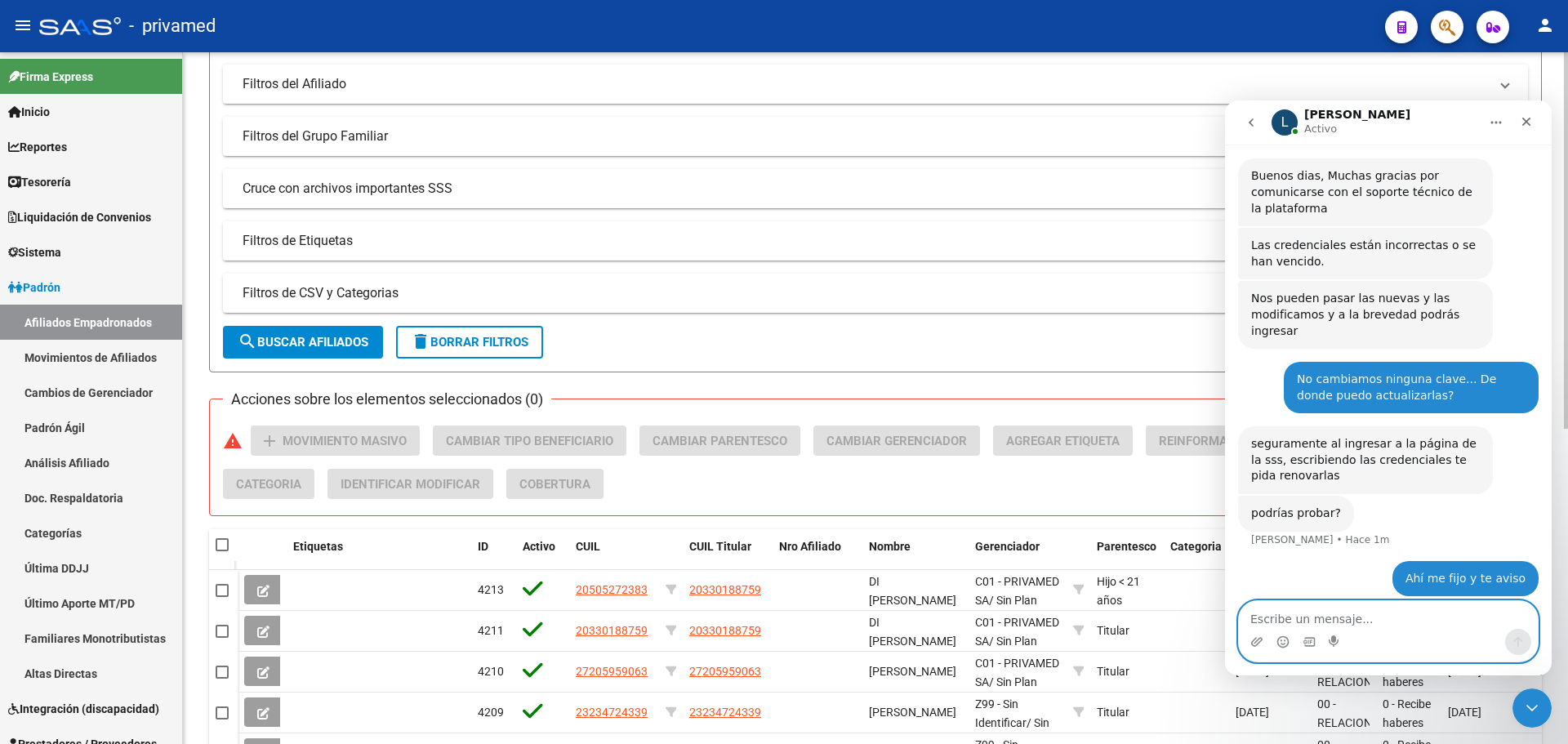
scroll to position [245, 0]
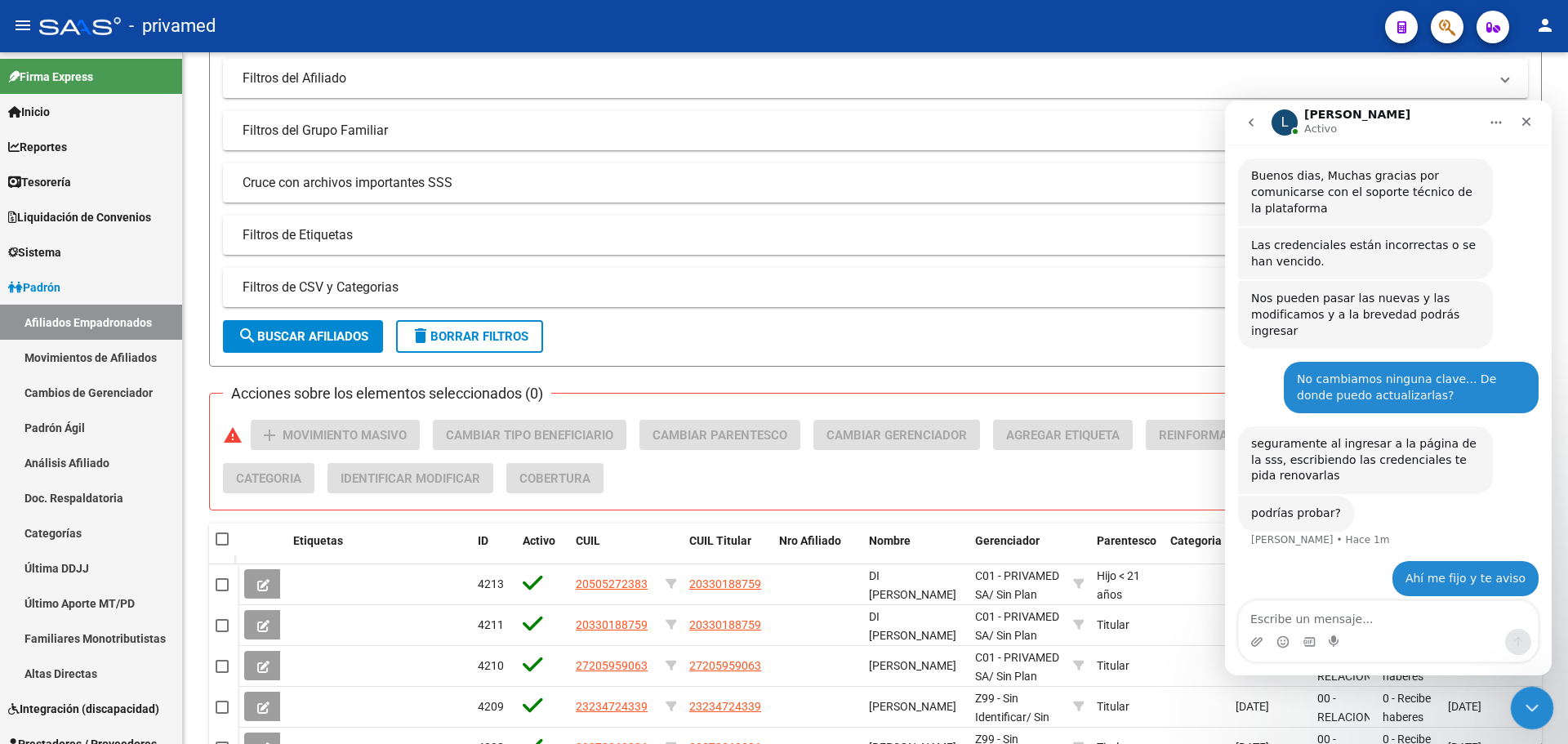
click at [1526, 707] on icon "Cerrar Intercom Messenger" at bounding box center [1529, 705] width 20 height 20
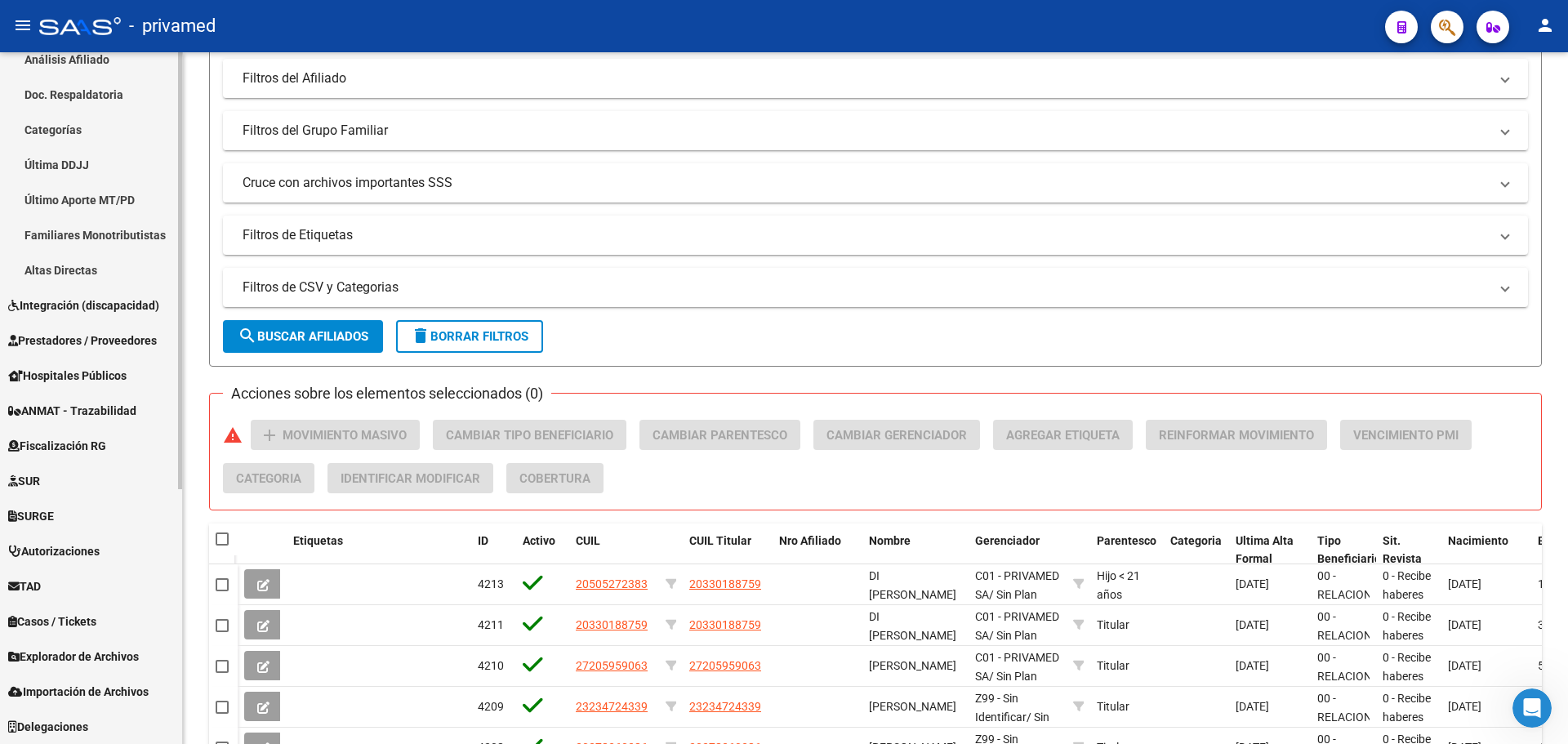
scroll to position [325, 0]
click at [106, 658] on span "Explorador de Archivos" at bounding box center [73, 656] width 130 height 18
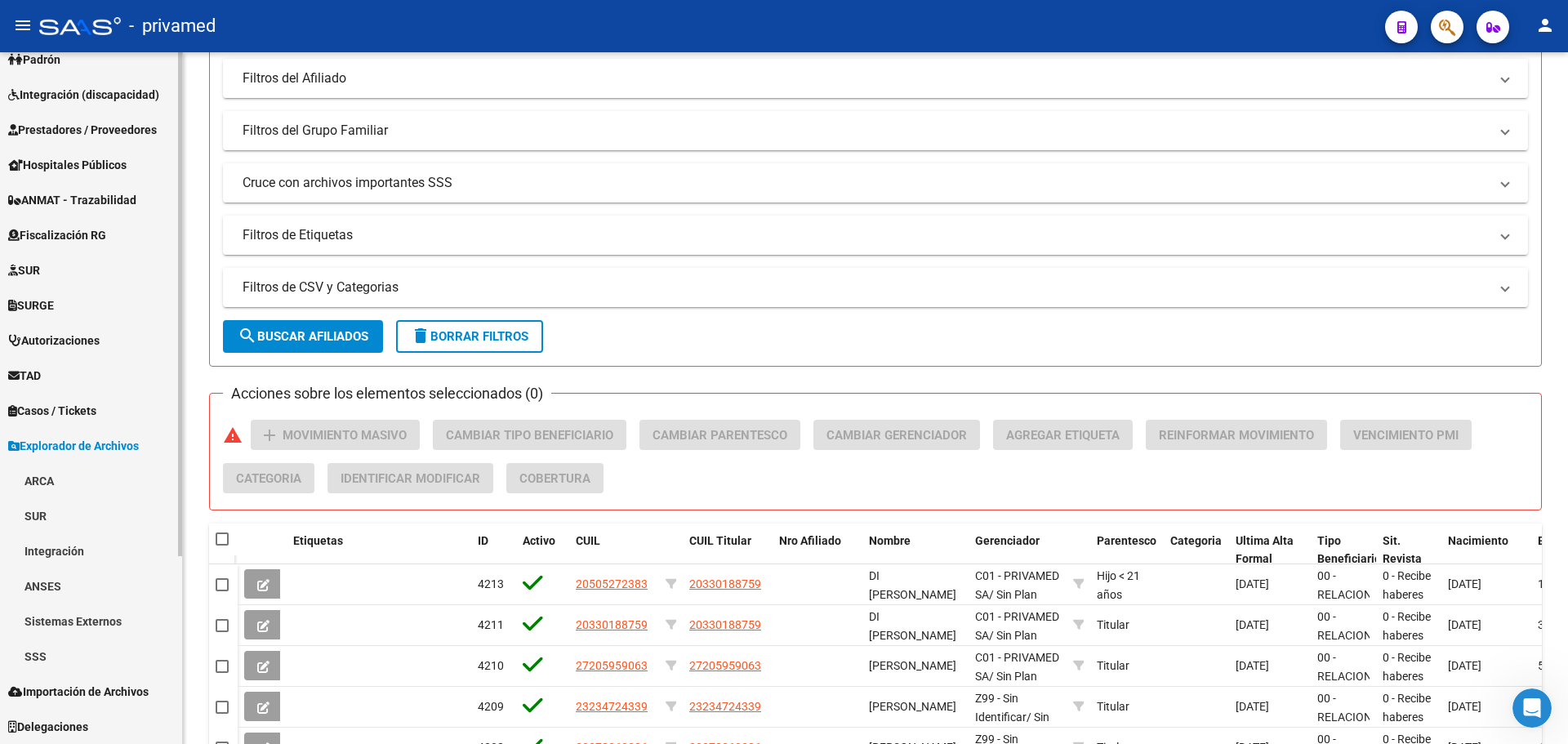
scroll to position [227, 0]
click at [73, 658] on link "SSS" at bounding box center [90, 656] width 182 height 35
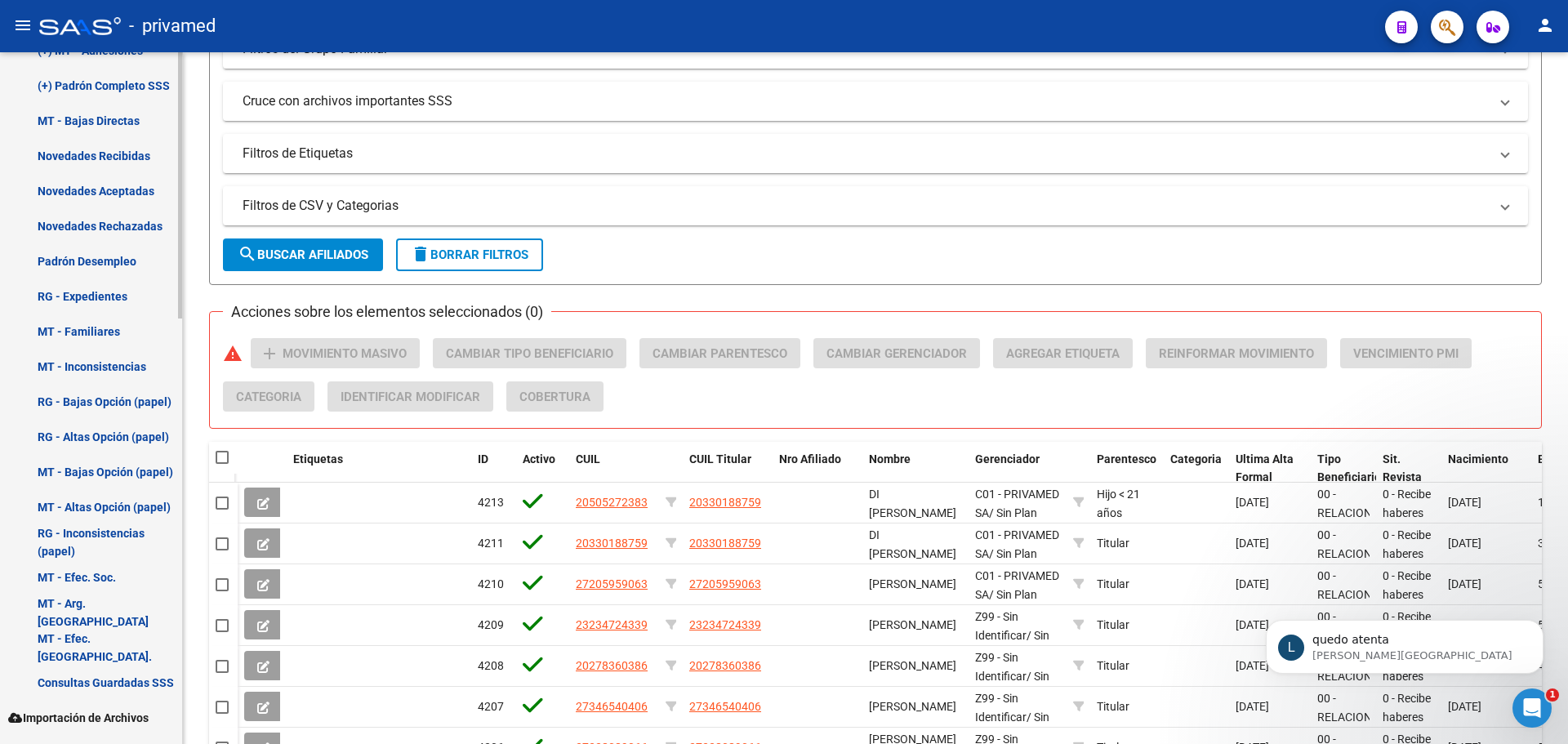
scroll to position [1106, 0]
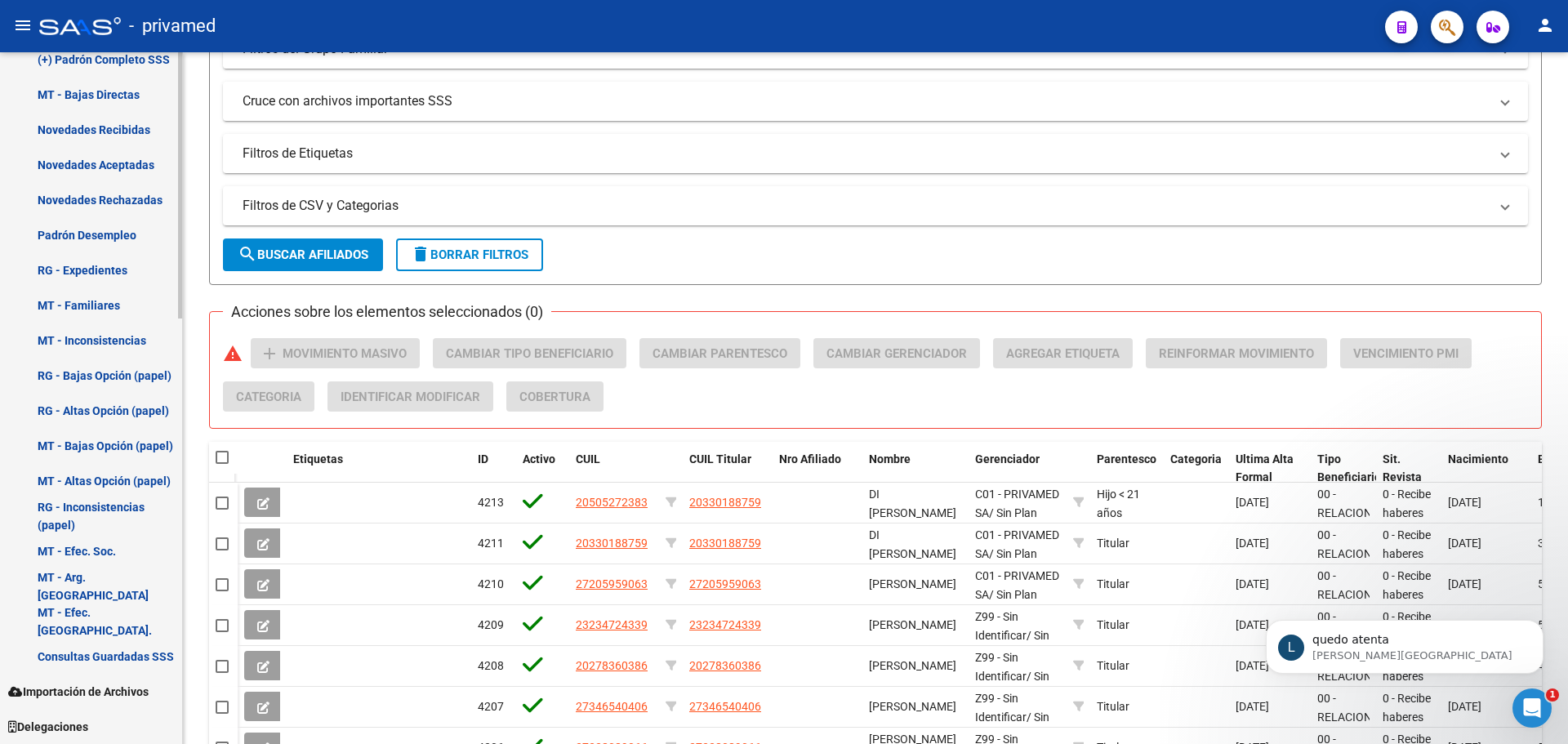
click at [104, 689] on span "Importación de Archivos" at bounding box center [79, 692] width 141 height 18
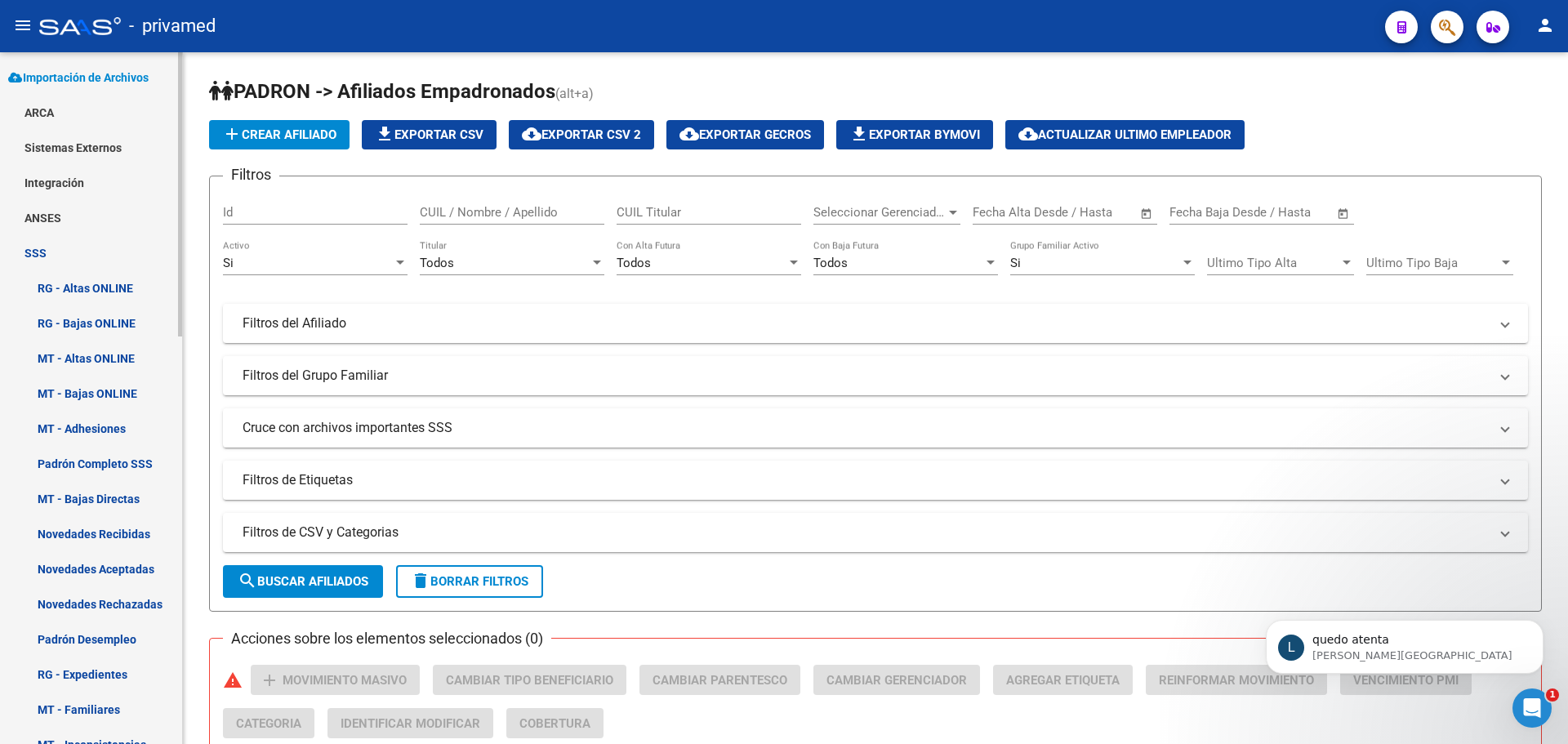
scroll to position [747, 0]
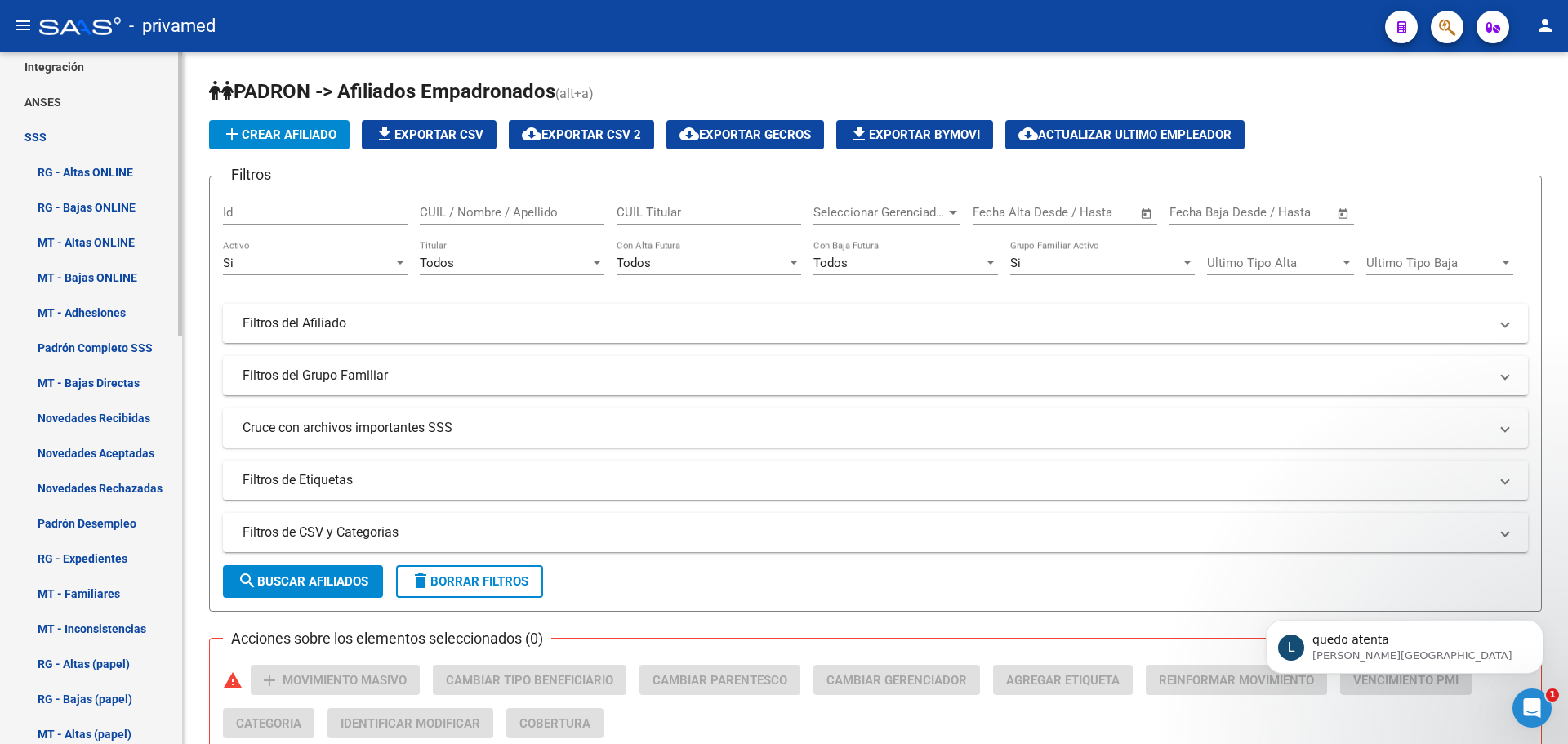
click at [83, 185] on link "RG - Altas ONLINE" at bounding box center [90, 171] width 182 height 35
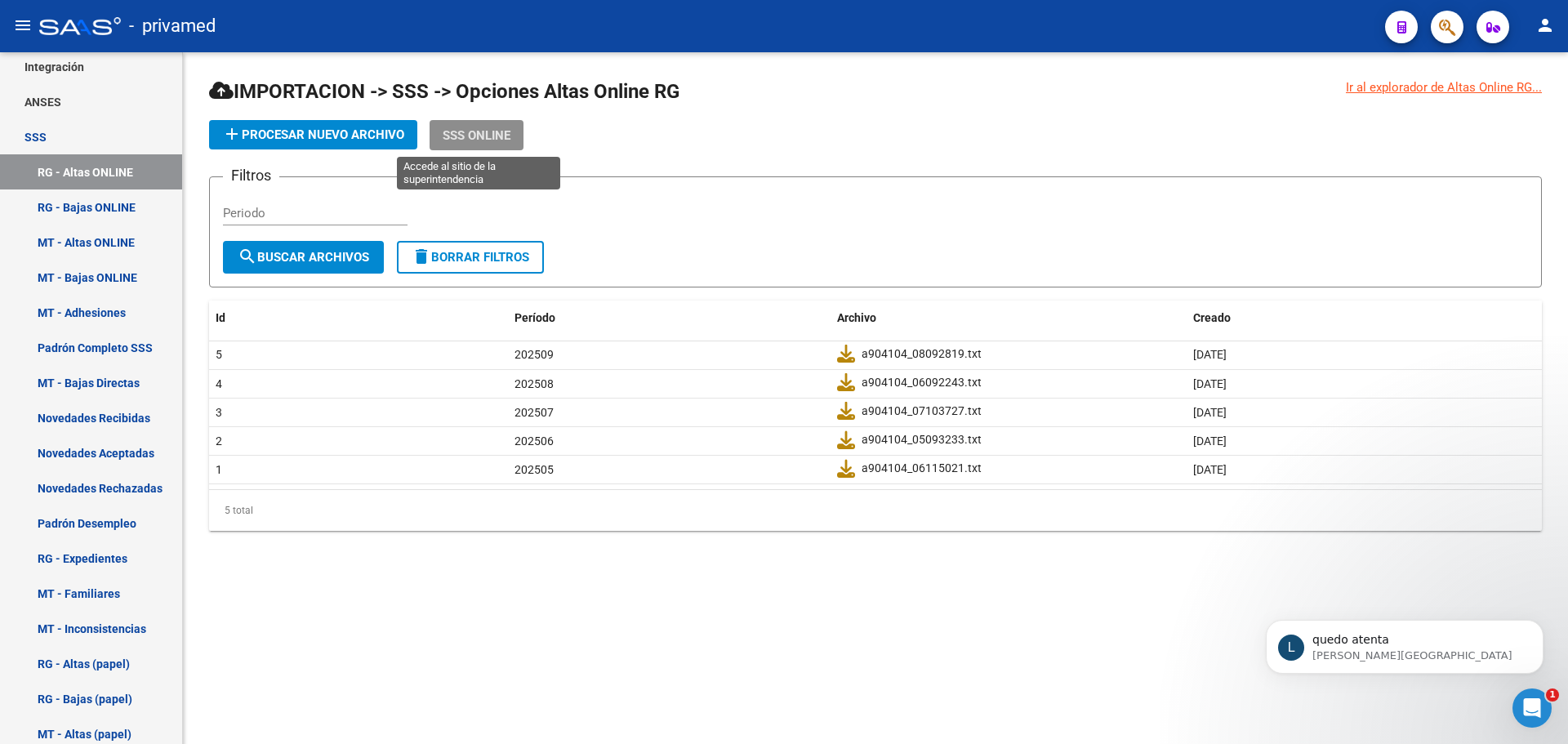
click at [499, 138] on span "SSS ONLINE" at bounding box center [476, 135] width 68 height 14
click at [489, 135] on span "SSS ONLINE" at bounding box center [476, 135] width 68 height 14
click at [491, 139] on span "SSS ONLINE" at bounding box center [476, 135] width 68 height 14
click at [1496, 654] on p "[PERSON_NAME] 3m" at bounding box center [1417, 655] width 210 height 14
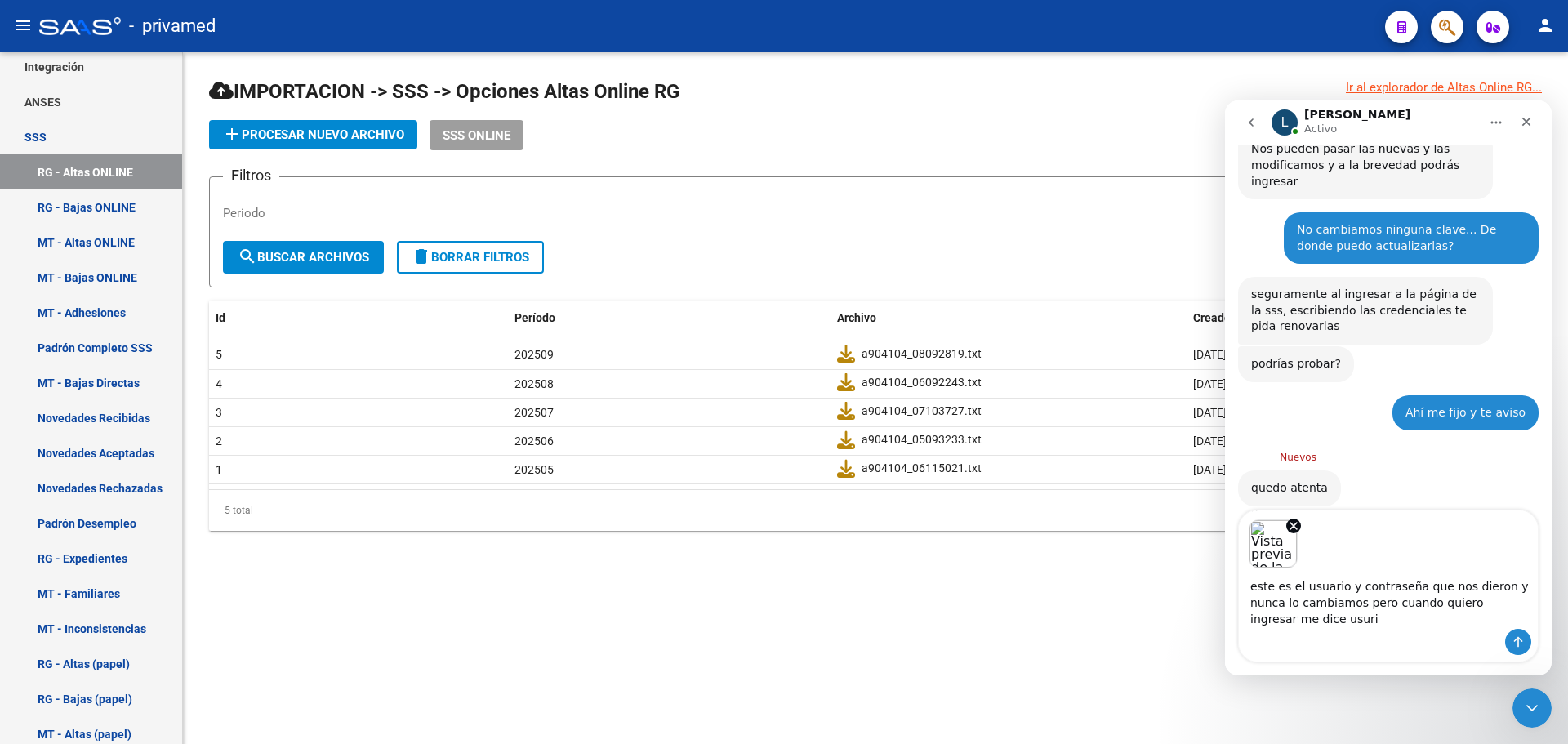
scroll to position [428, 0]
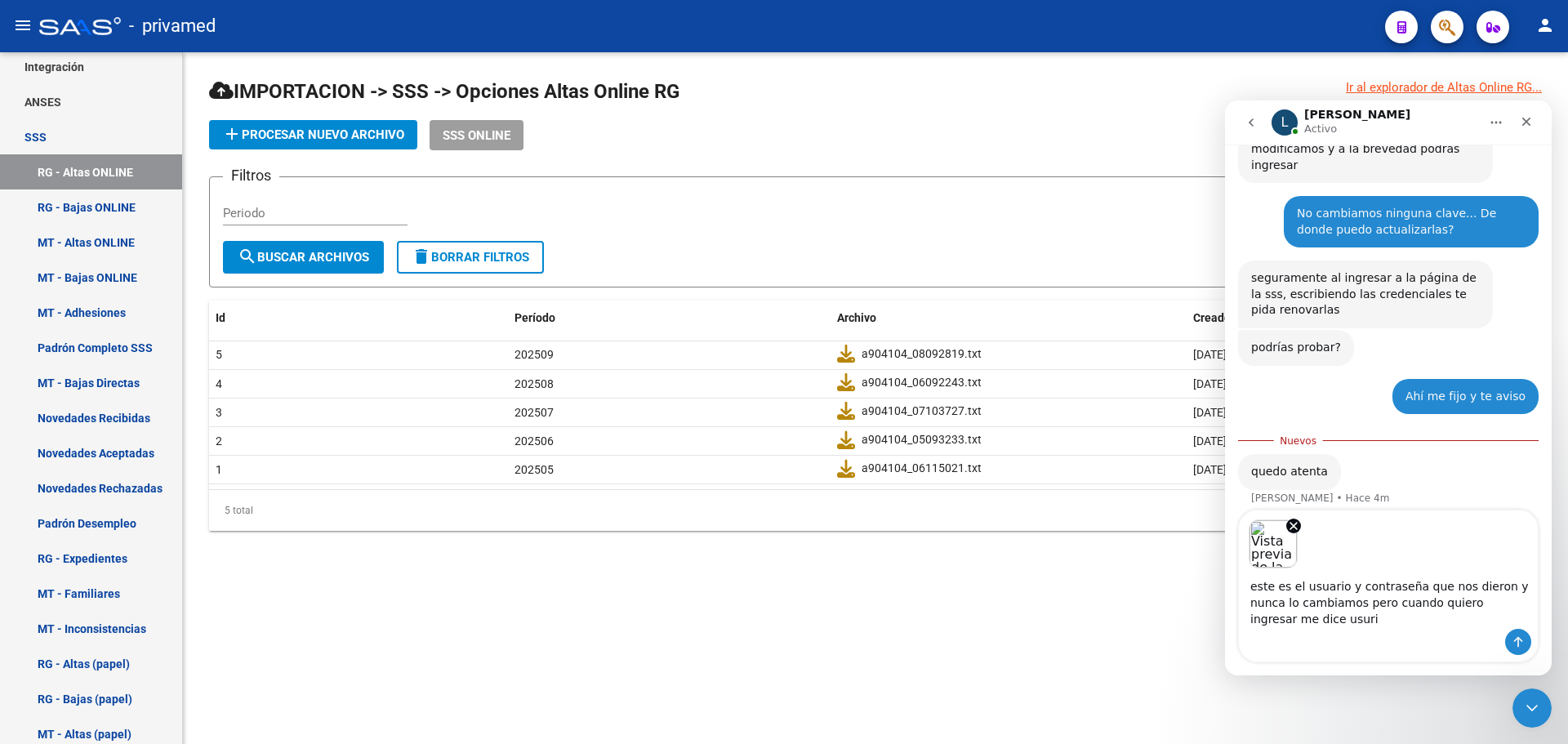
click at [1341, 539] on div "Vistas previas de imágenes" at bounding box center [1388, 538] width 299 height 58
click at [1318, 609] on textarea "este es el usuario y contraseña que nos dieron y nunca lo cambiamos pero cuando…" at bounding box center [1388, 598] width 299 height 61
click at [1290, 618] on textarea "este es el usuario y contraseña que nos dieron y nunca lo cambiamos pero cuando…" at bounding box center [1388, 598] width 299 height 61
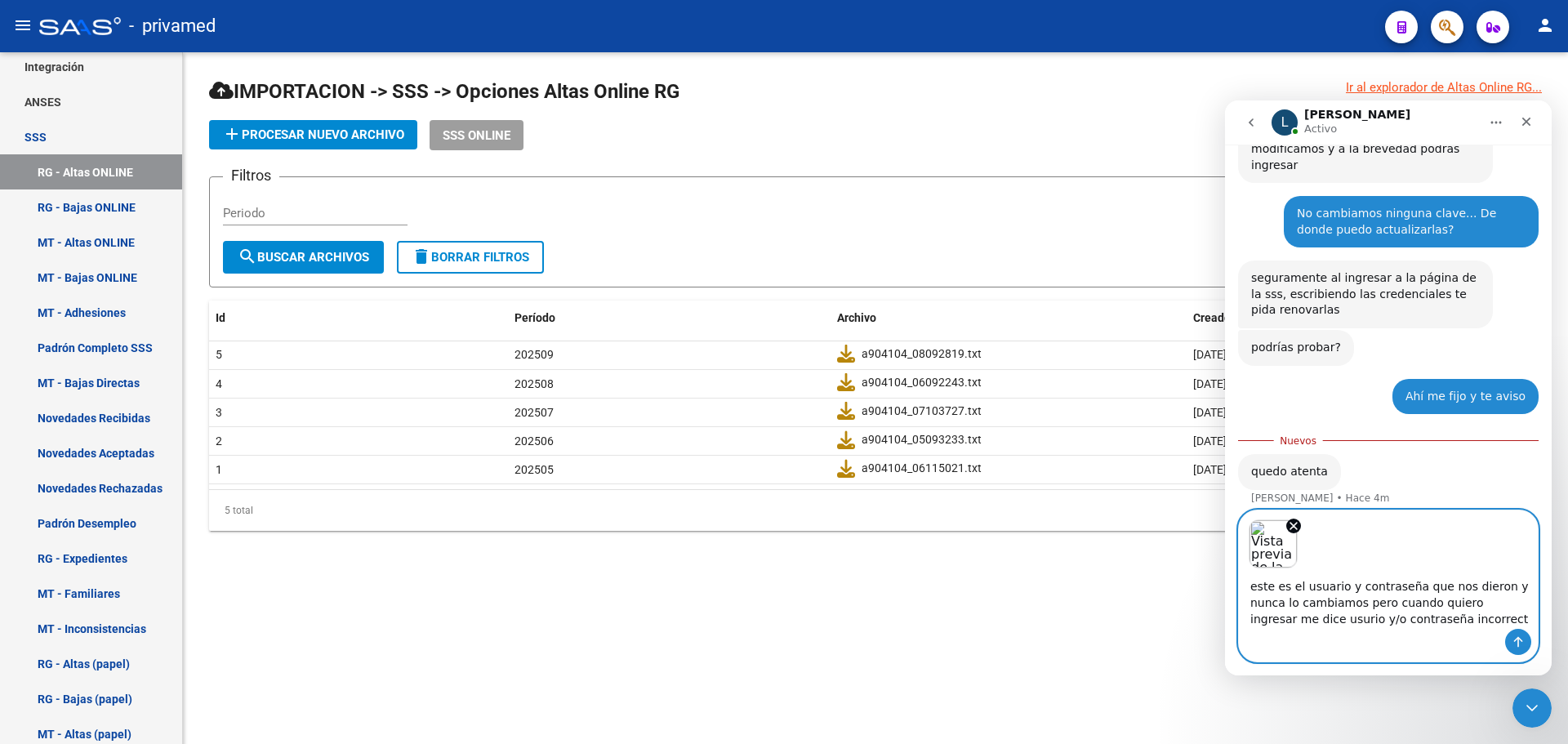
type textarea "este es el usuario y contraseña que nos dieron y nunca lo cambiamos pero cuando…"
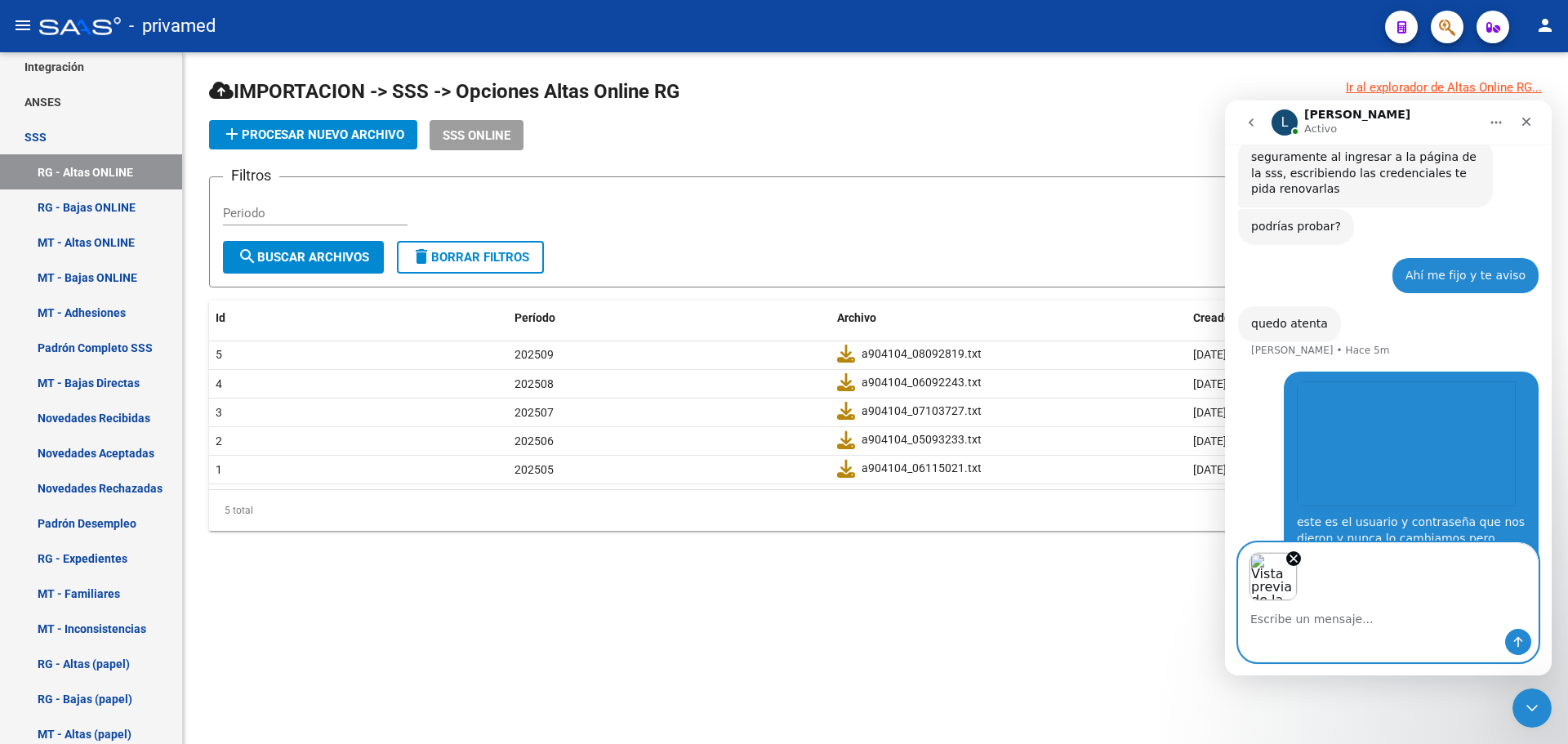
scroll to position [646, 0]
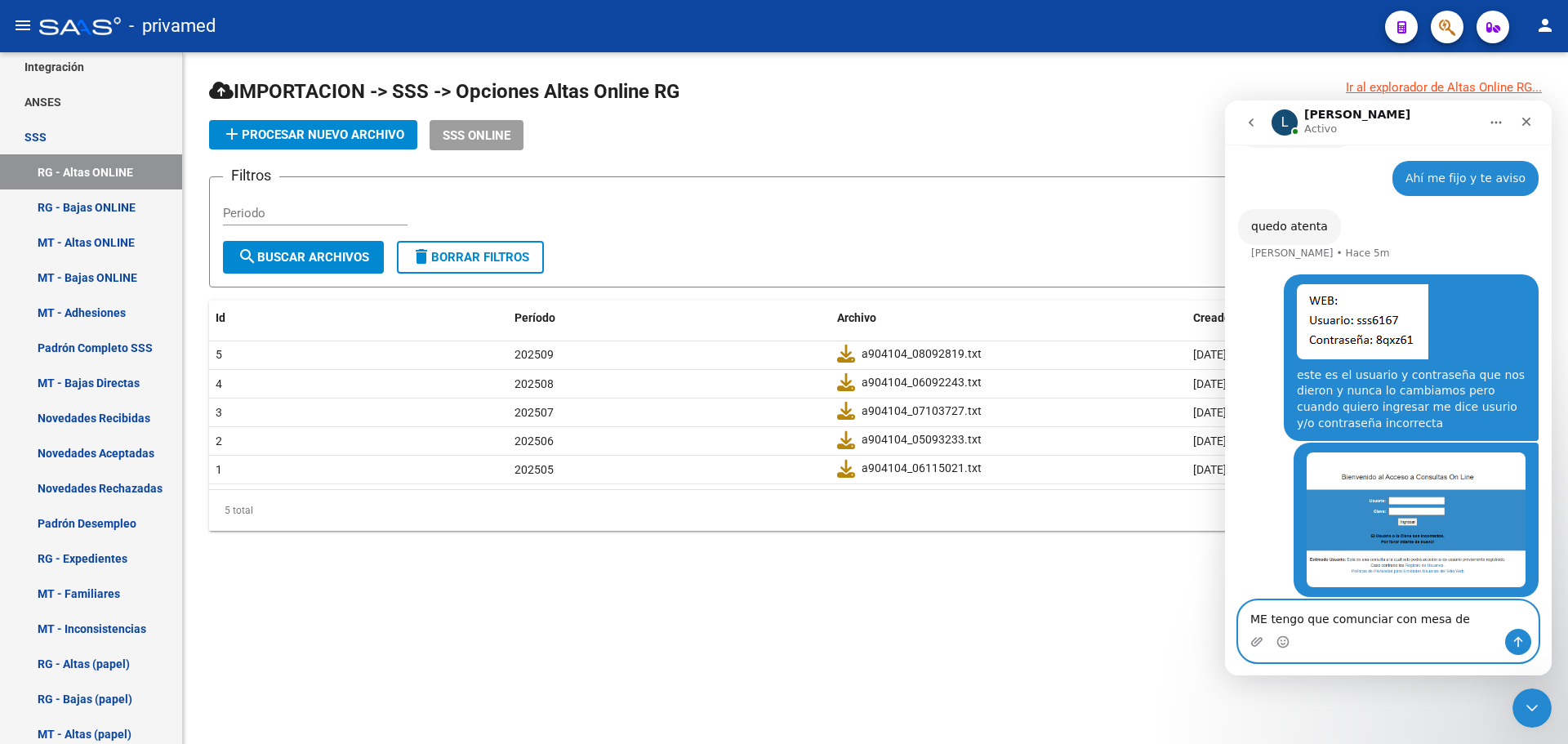
type textarea "ME tengo que comunciar con mesa de"
click at [1473, 617] on textarea "ME tengo que comunciar con mesa de" at bounding box center [1388, 615] width 299 height 28
click at [1033, 123] on div "add Procesar nuevo archivo SSS ONLINE" at bounding box center [875, 135] width 1333 height 30
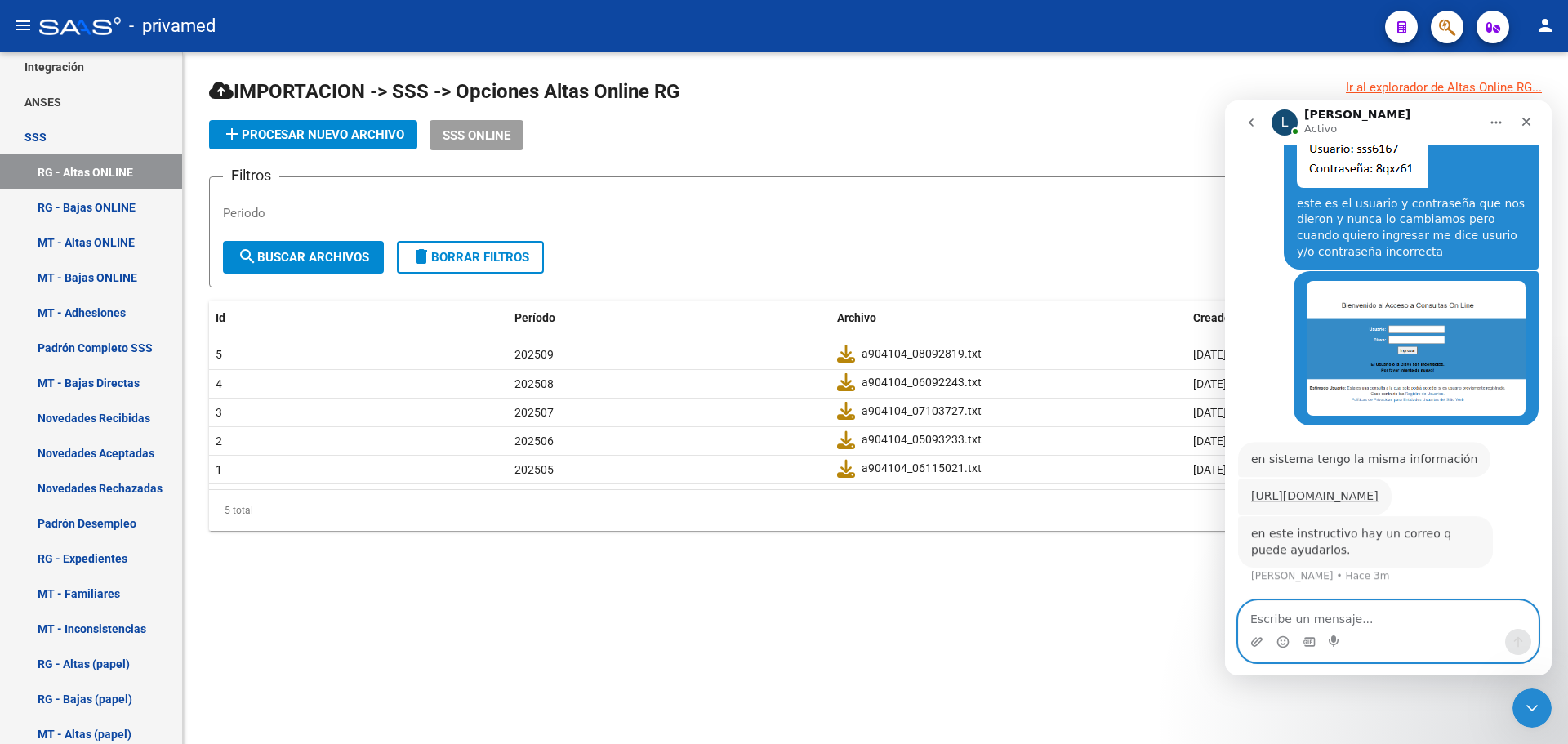
scroll to position [817, 0]
click at [1332, 486] on link "[URL][DOMAIN_NAME]" at bounding box center [1315, 493] width 127 height 13
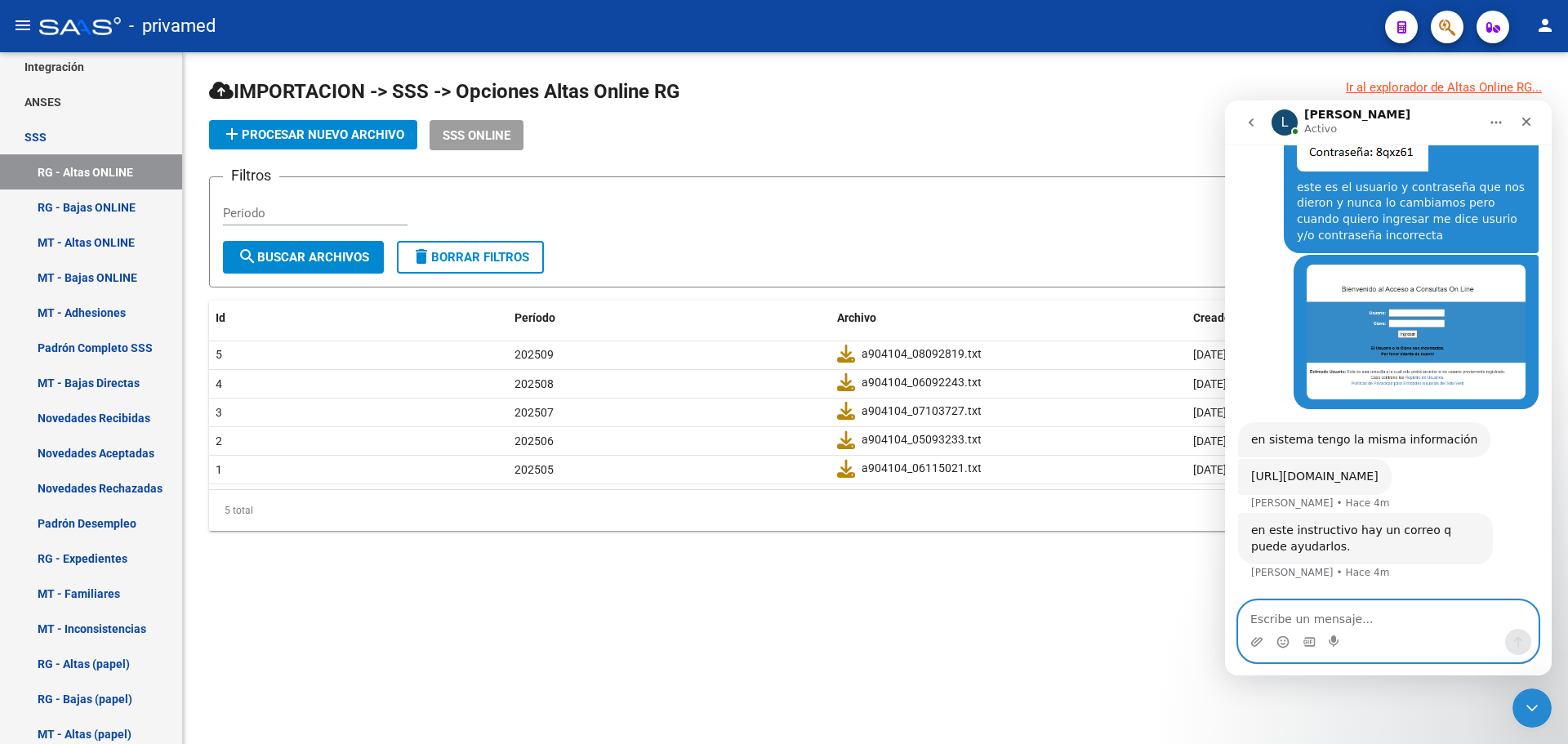
scroll to position [833, 0]
click at [1317, 627] on textarea "Escribe un mensaje..." at bounding box center [1388, 615] width 299 height 28
type textarea "G"
type textarea "Perfecto ahí me comunico, gracias [PERSON_NAME]"
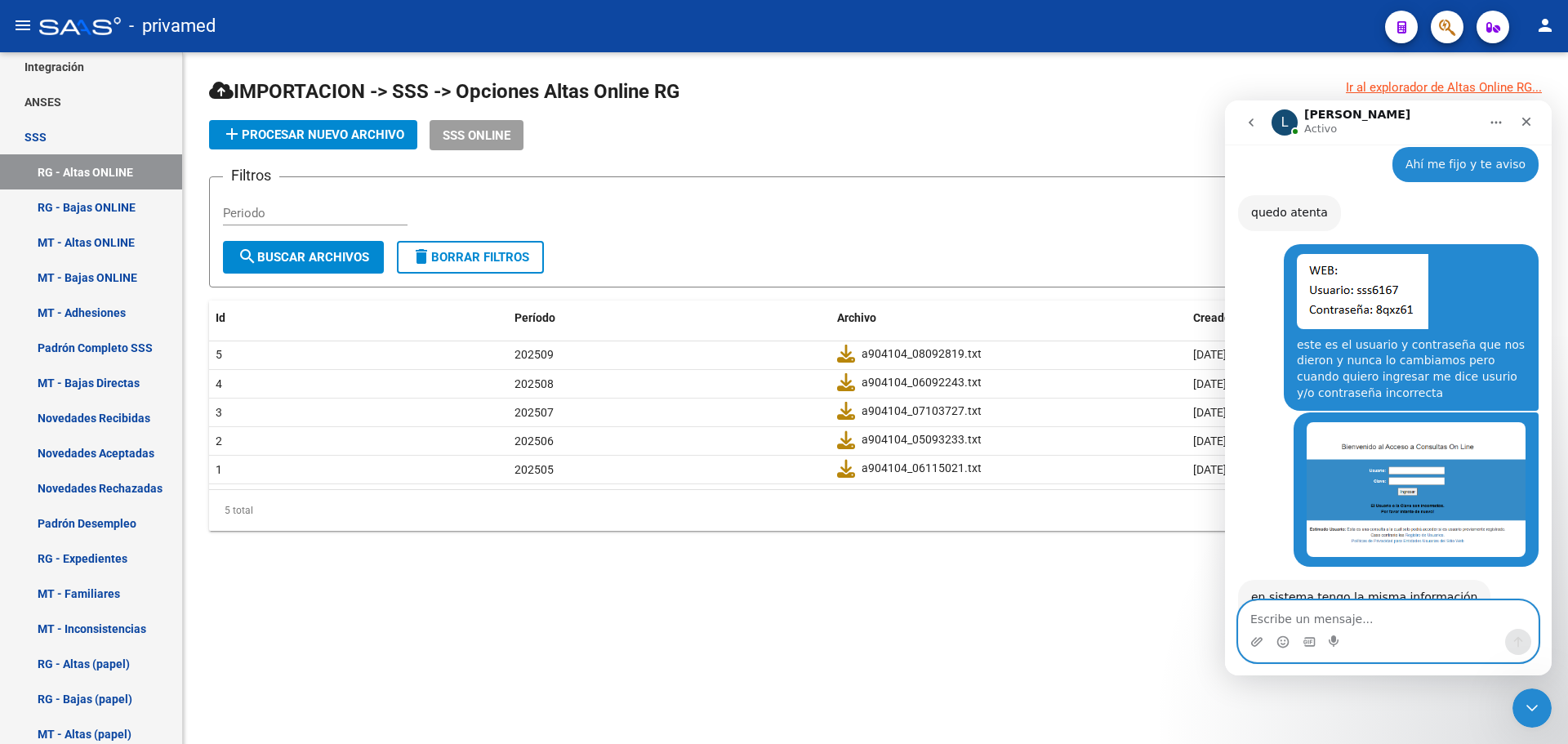
scroll to position [636, 0]
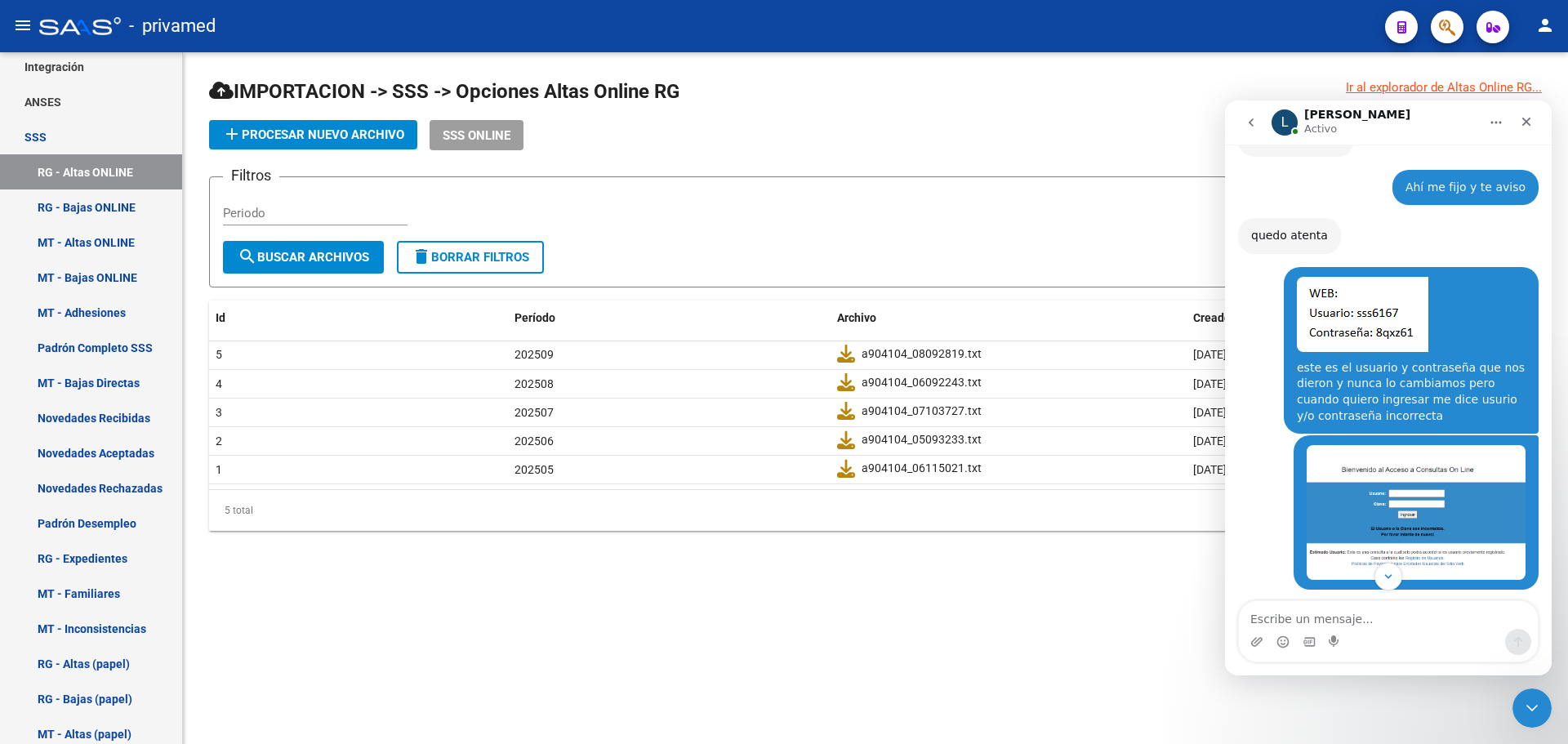
click at [1426, 480] on img "Constanza dice…" at bounding box center [1416, 513] width 219 height 135
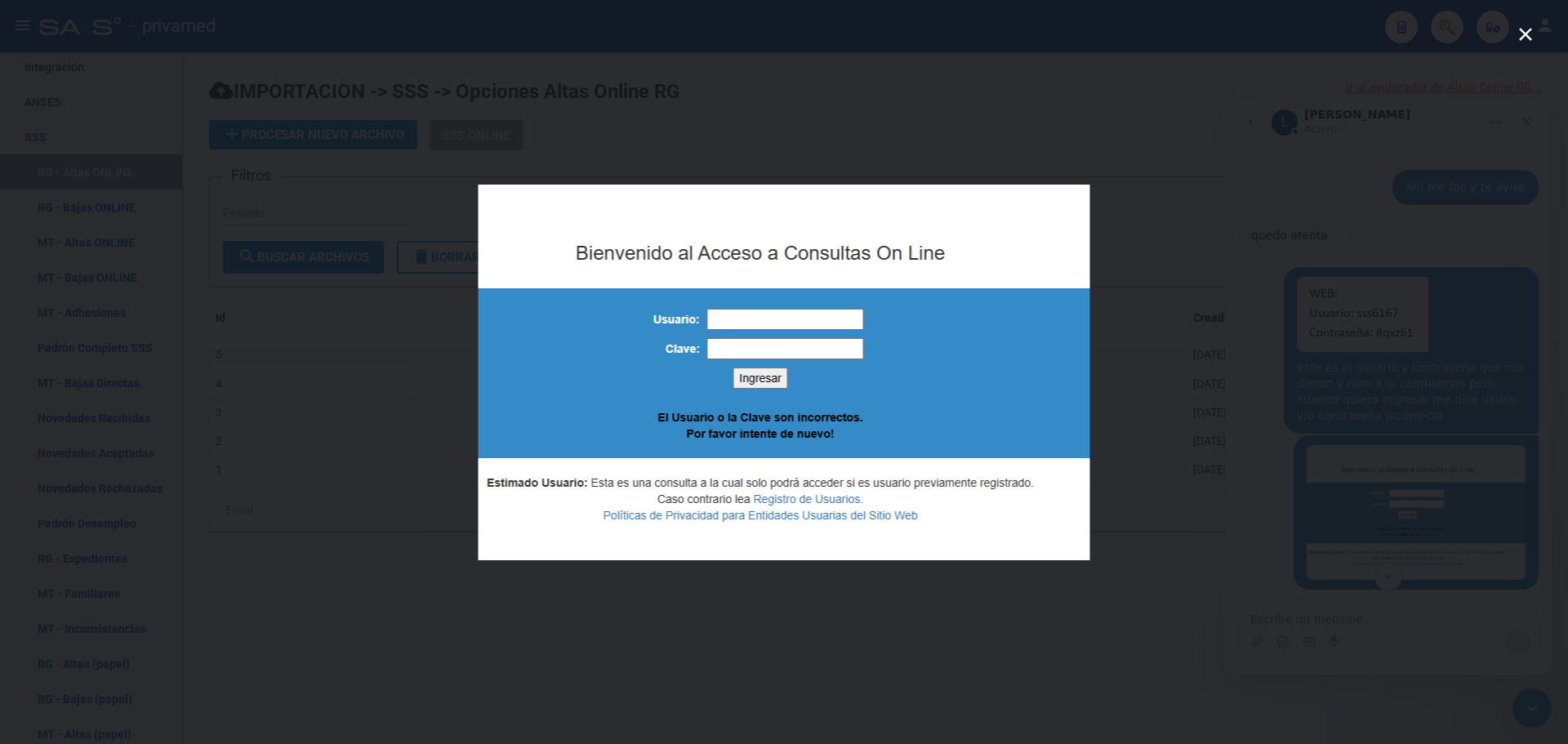
click at [975, 112] on div "Intercom Messenger" at bounding box center [784, 372] width 1568 height 744
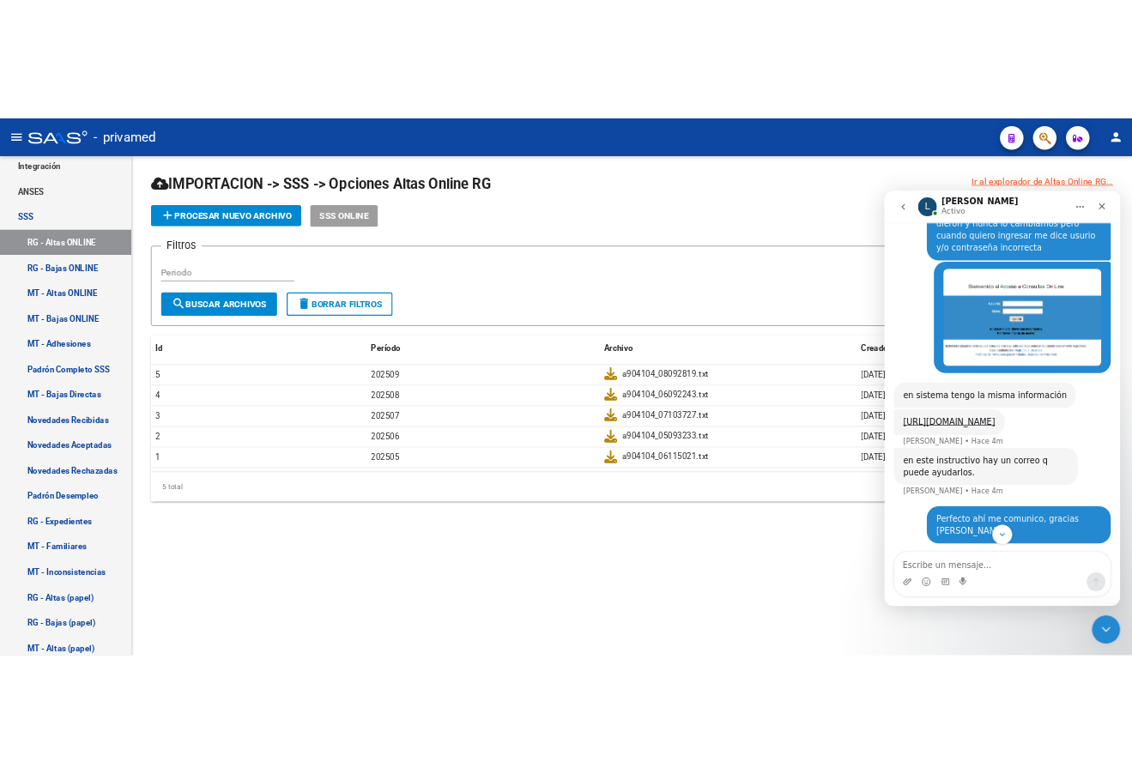
scroll to position [927, 0]
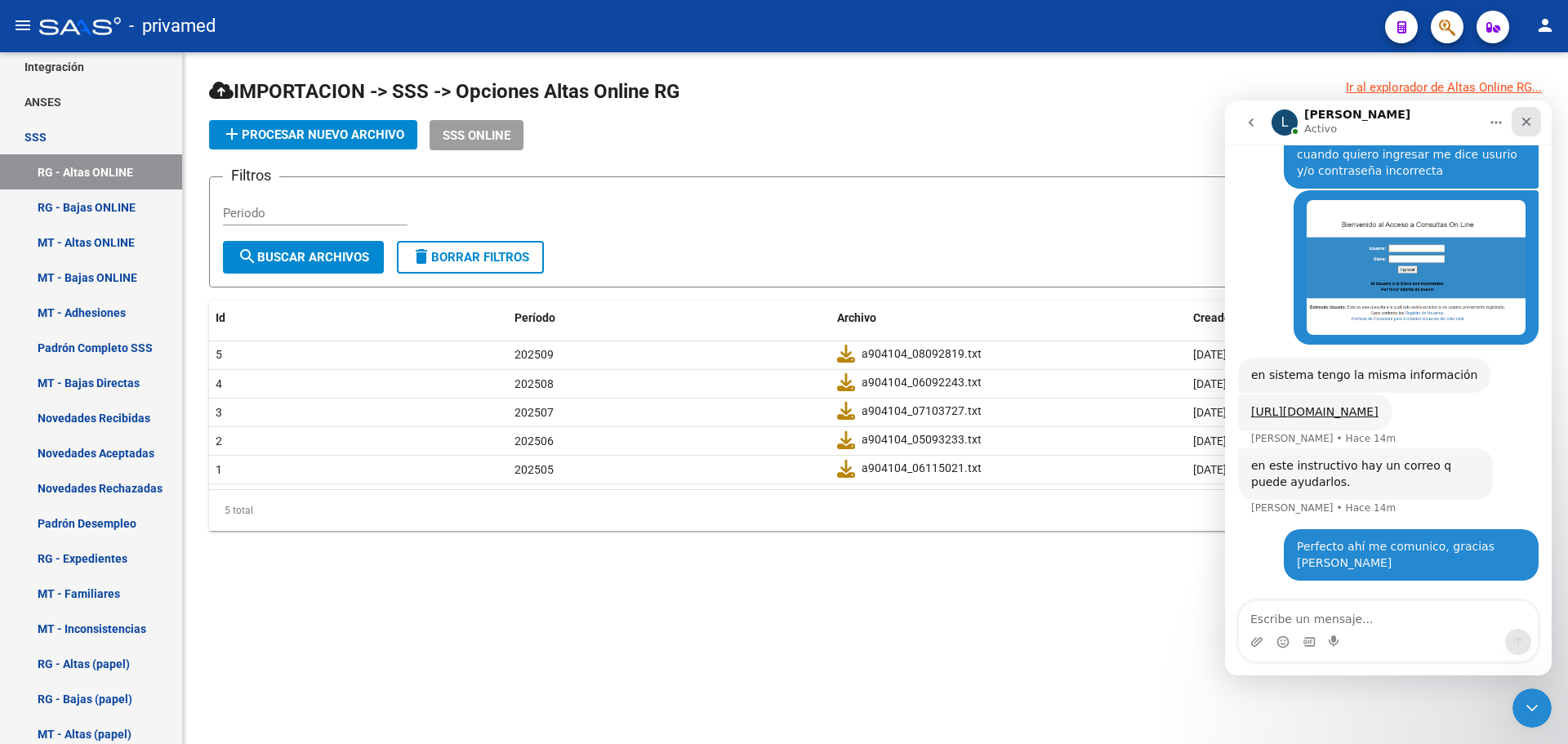
click at [1525, 126] on icon "Cerrar" at bounding box center [1526, 122] width 13 height 13
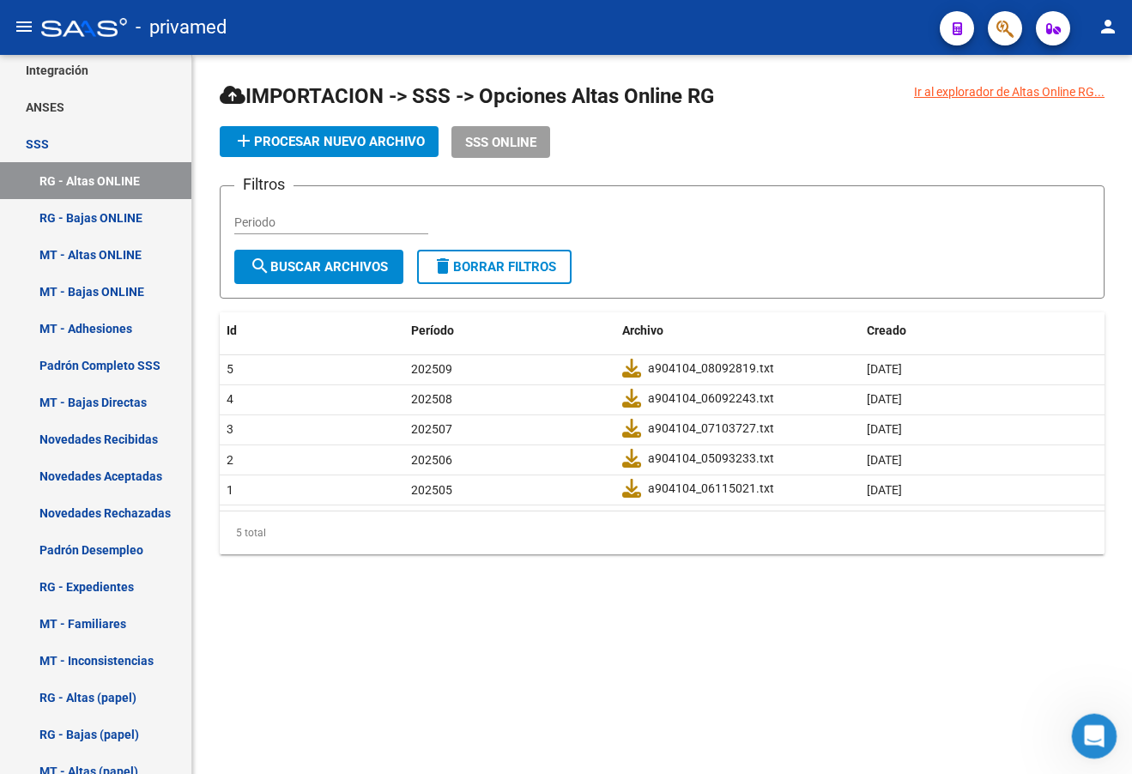
click at [1089, 736] on icon "Abrir Intercom Messenger" at bounding box center [1092, 734] width 12 height 14
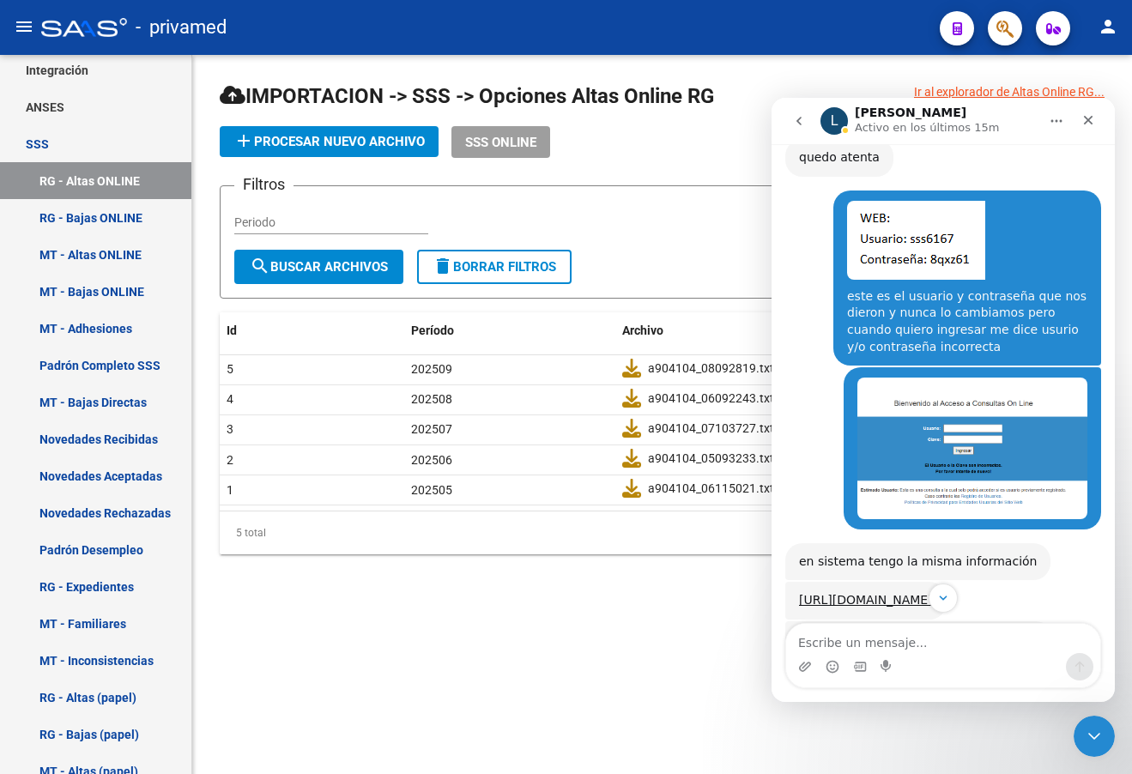
scroll to position [738, 0]
